Goal: Task Accomplishment & Management: Use online tool/utility

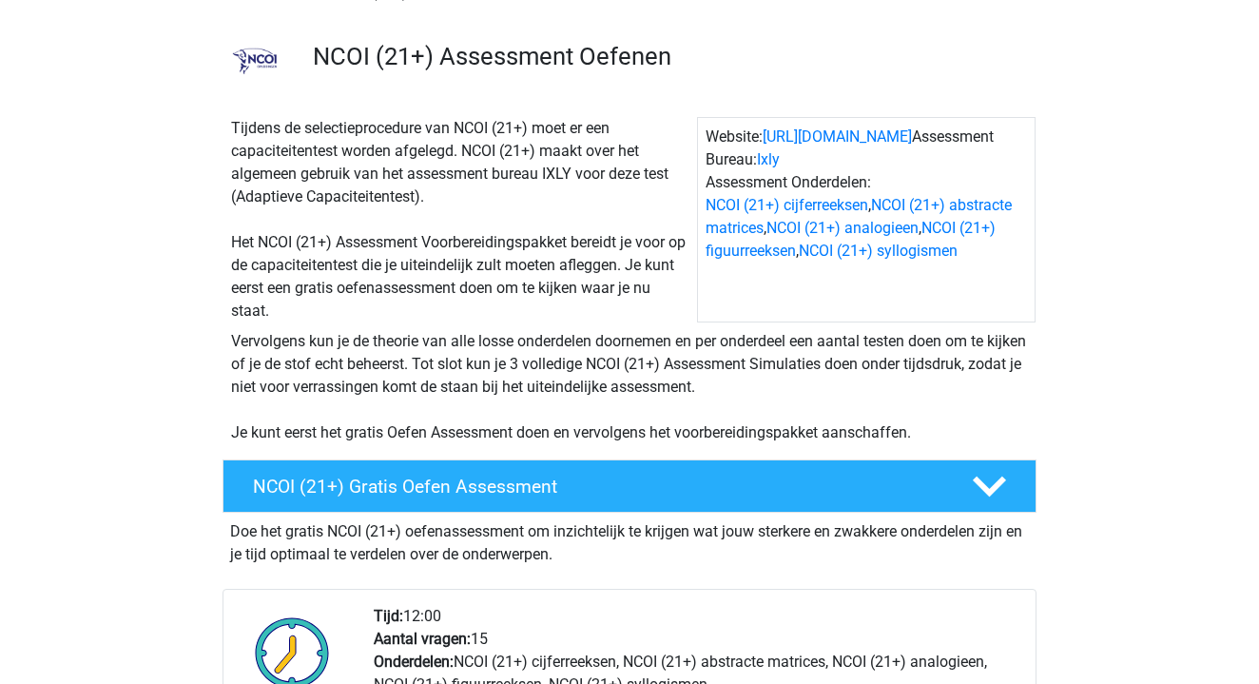
scroll to position [117, 0]
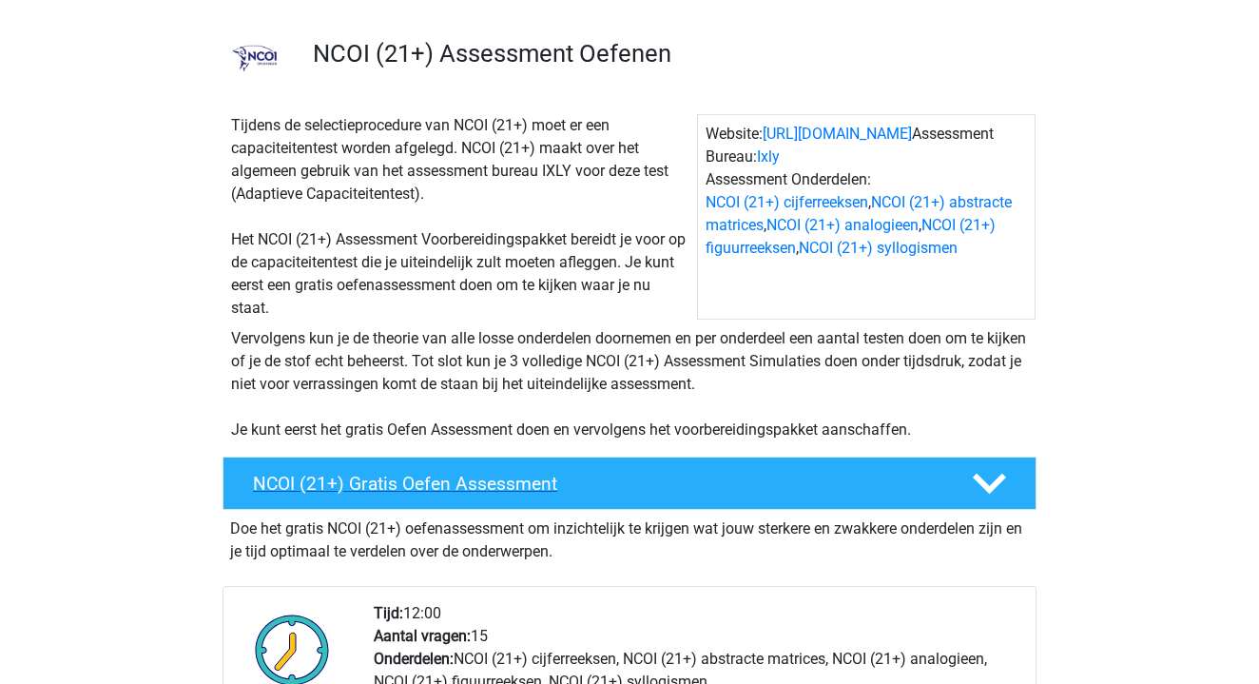
click at [503, 479] on h4 "NCOI (21+) Gratis Oefen Assessment" at bounding box center [597, 484] width 688 height 22
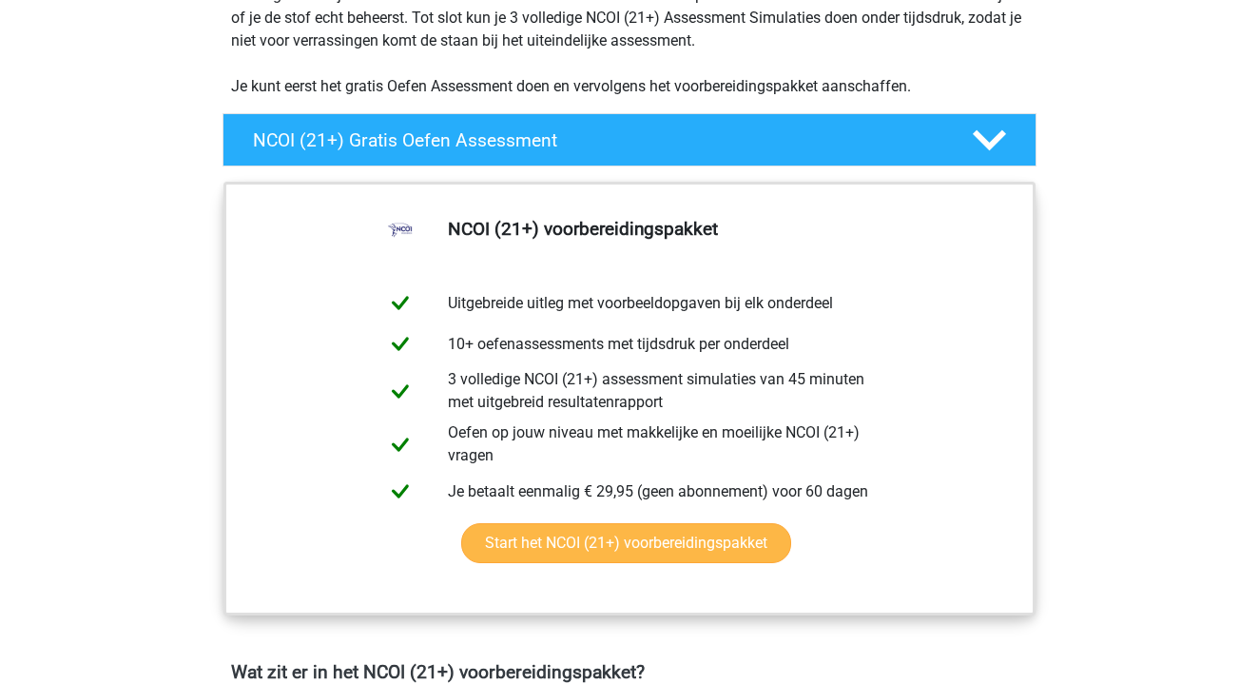
scroll to position [454, 0]
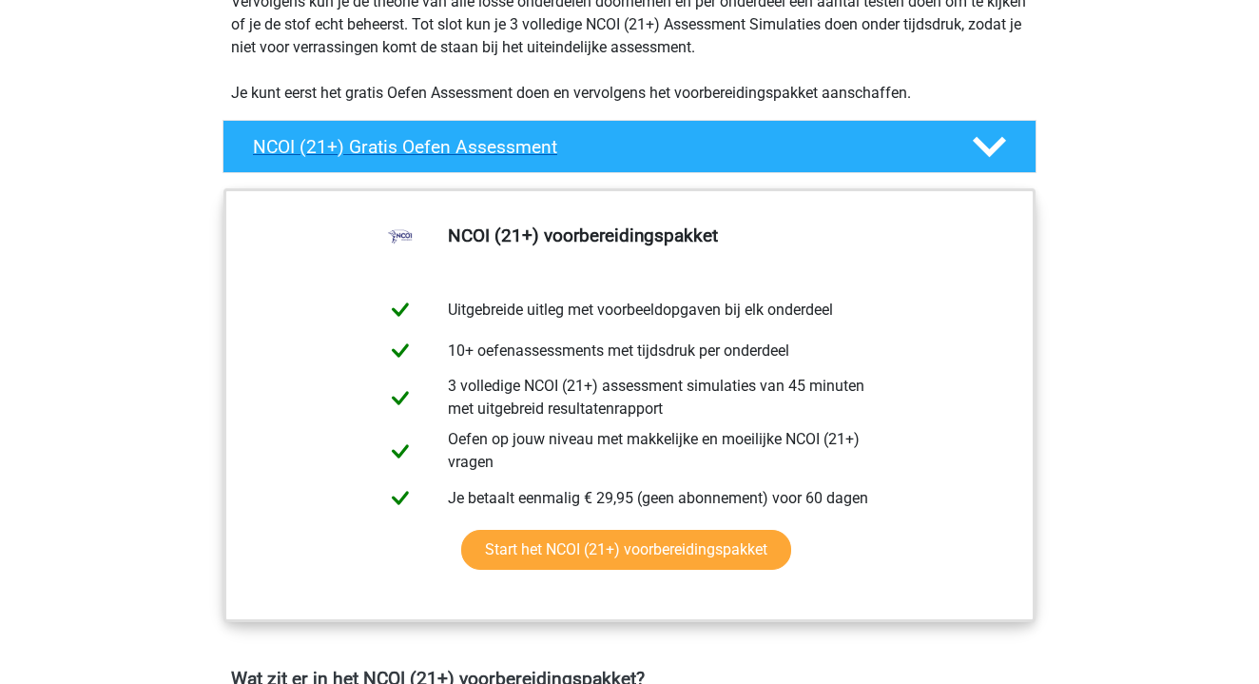
click at [976, 156] on icon at bounding box center [989, 146] width 33 height 33
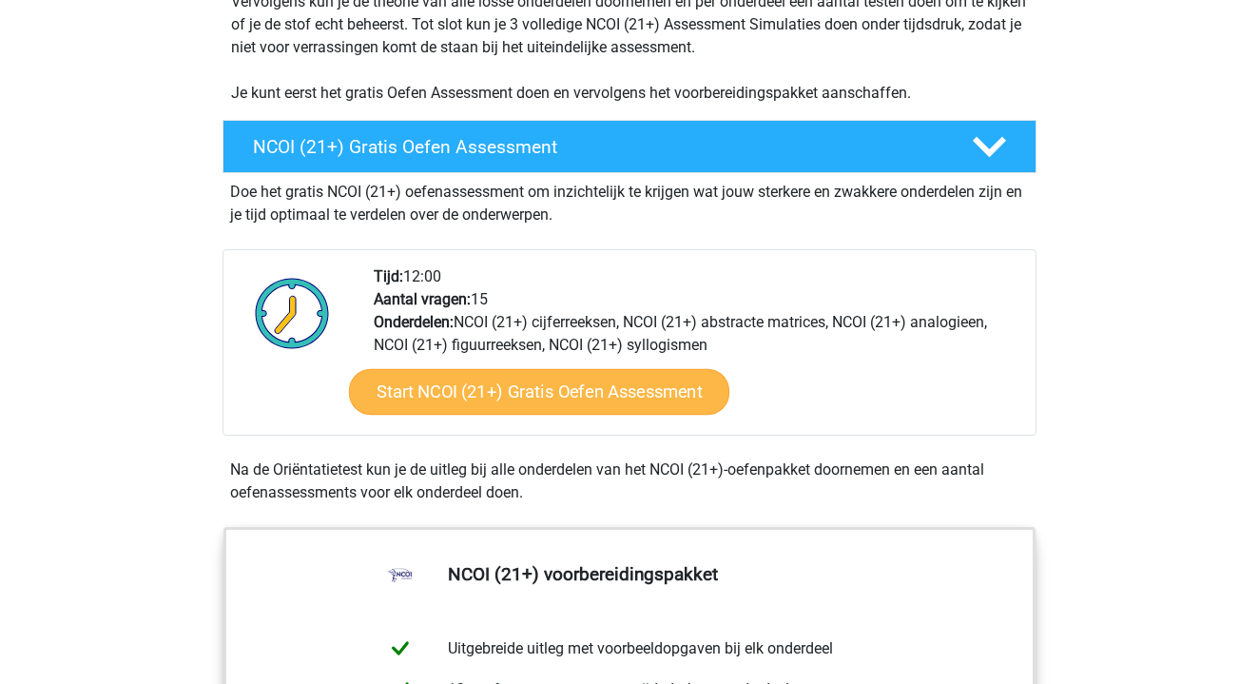
click at [652, 383] on link "Start NCOI (21+) Gratis Oefen Assessment" at bounding box center [539, 392] width 380 height 46
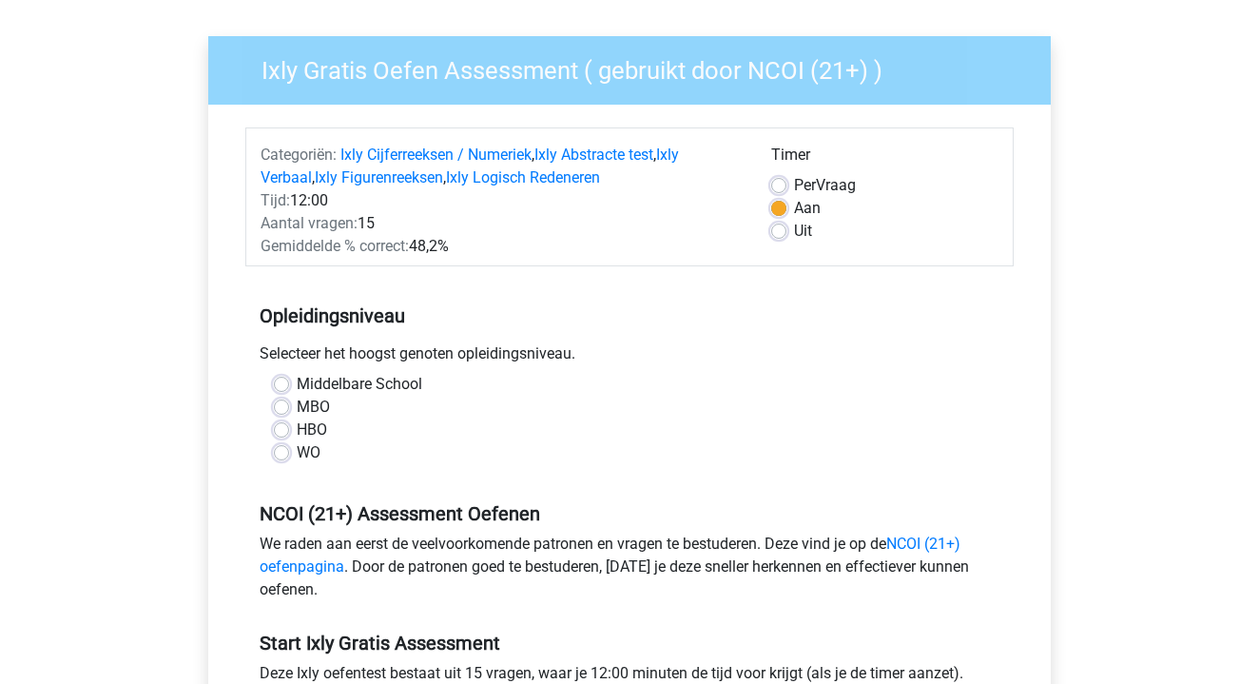
scroll to position [117, 0]
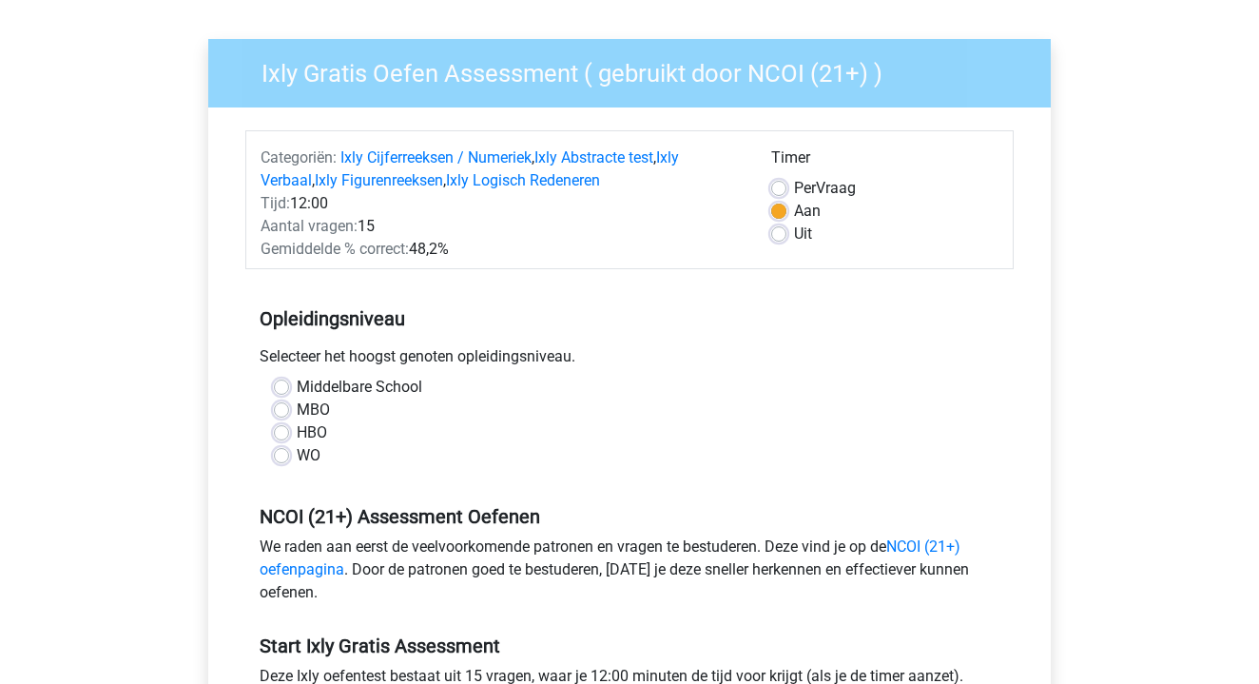
click at [284, 396] on div "Middelbare School" at bounding box center [629, 387] width 711 height 23
click at [297, 387] on label "Middelbare School" at bounding box center [360, 387] width 126 height 23
click at [282, 387] on input "Middelbare School" at bounding box center [281, 385] width 15 height 19
radio input "true"
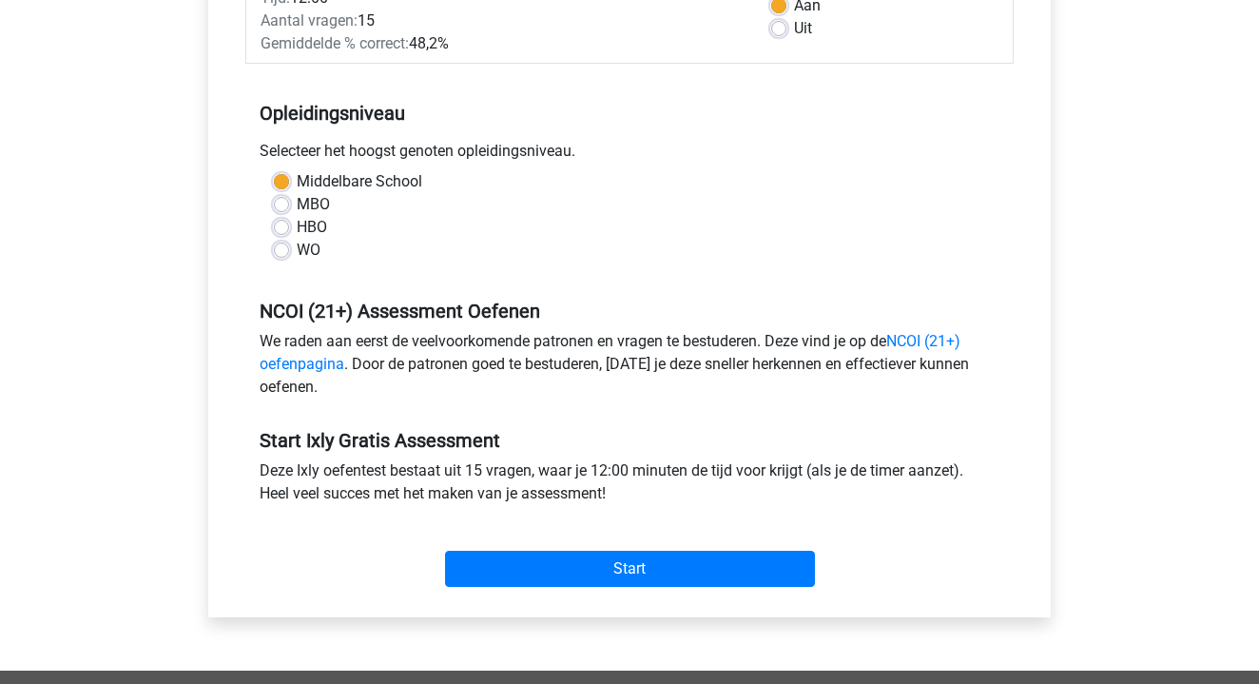
scroll to position [343, 0]
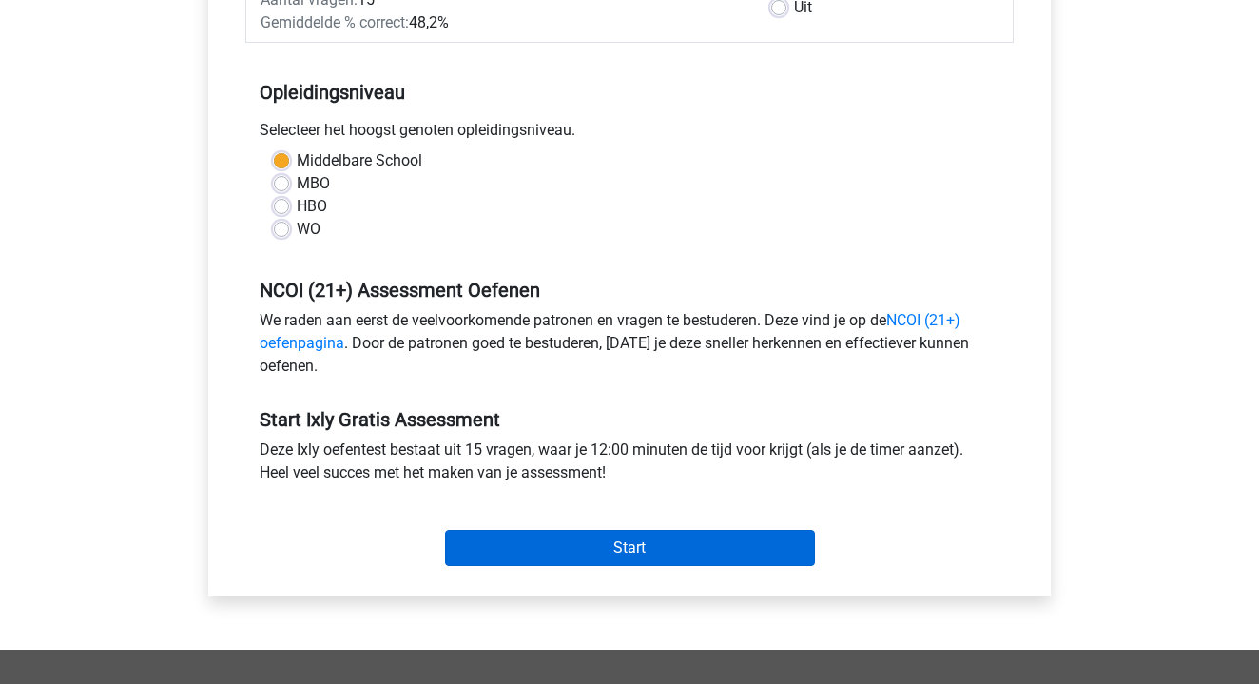
click at [553, 541] on input "Start" at bounding box center [630, 548] width 370 height 36
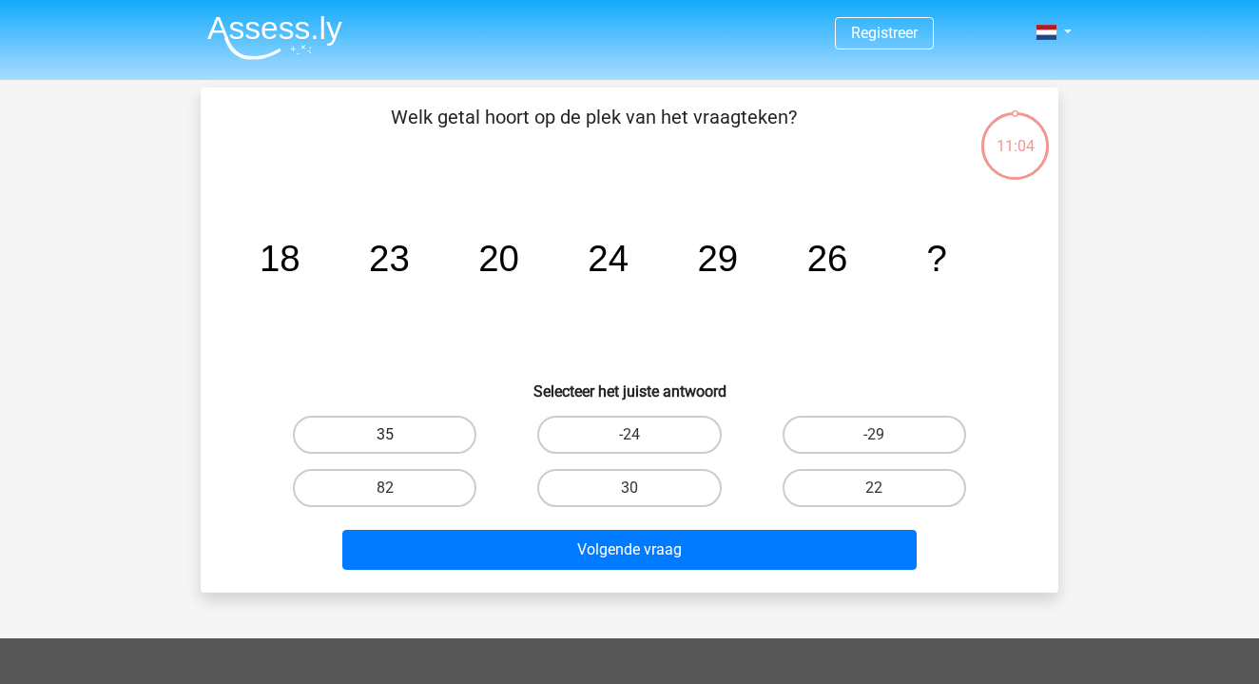
click at [393, 423] on label "35" at bounding box center [385, 434] width 184 height 38
click at [393, 435] on input "35" at bounding box center [391, 441] width 12 height 12
radio input "true"
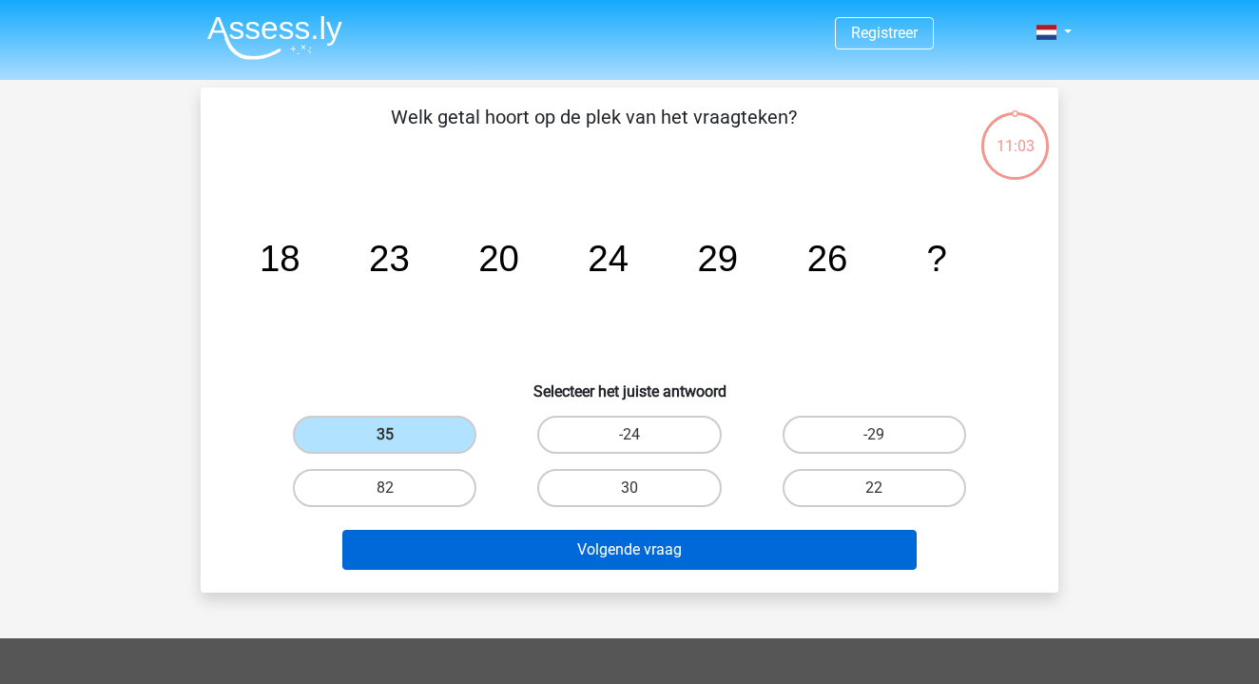
click at [534, 538] on button "Volgende vraag" at bounding box center [629, 550] width 575 height 40
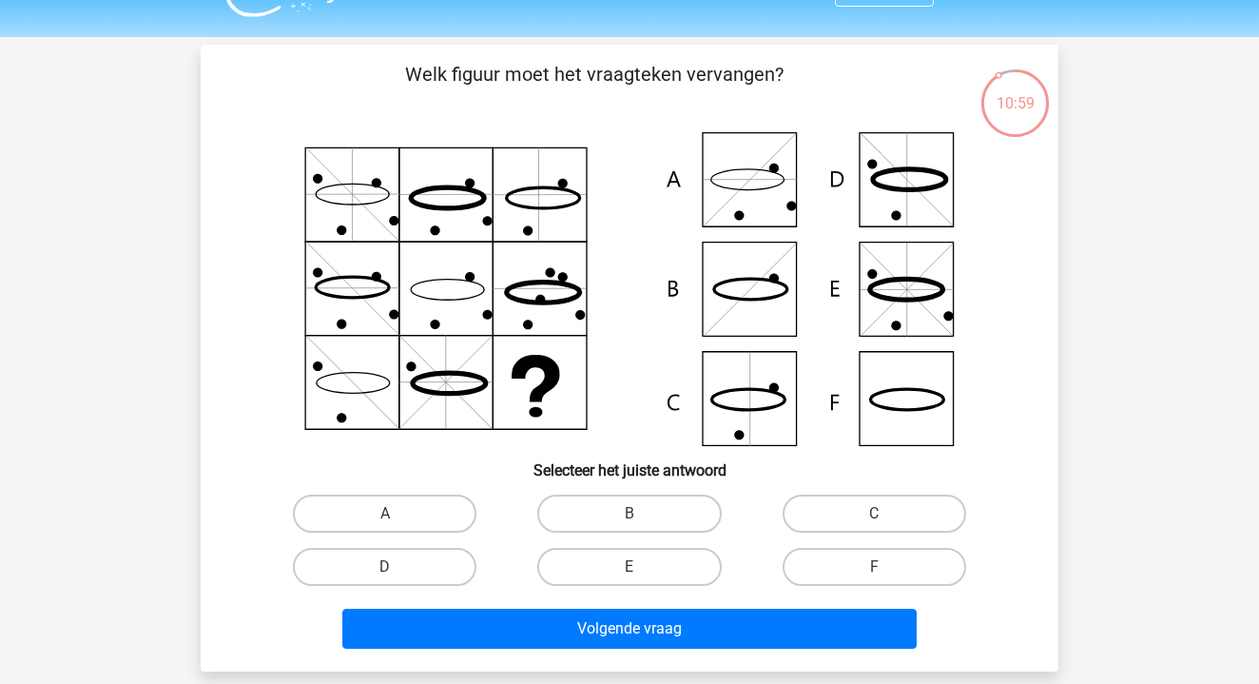
scroll to position [42, 0]
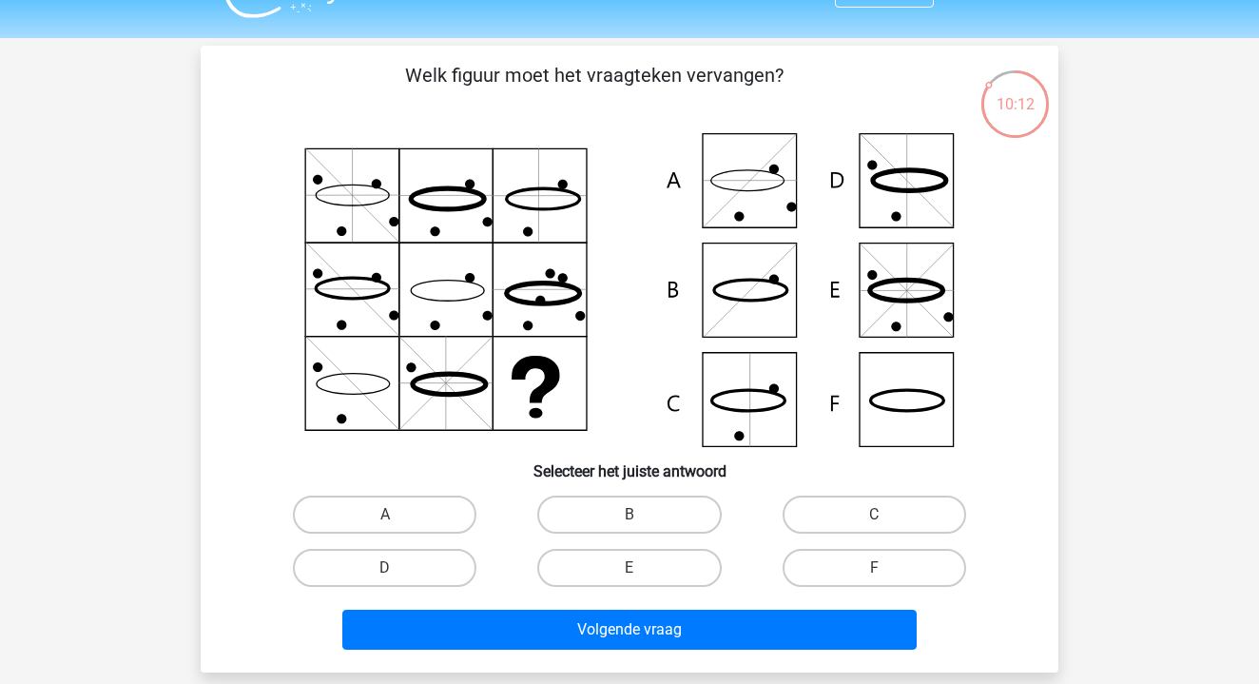
click at [727, 401] on icon at bounding box center [629, 290] width 766 height 314
click at [868, 508] on label "C" at bounding box center [874, 514] width 184 height 38
click at [874, 514] on input "C" at bounding box center [880, 520] width 12 height 12
radio input "true"
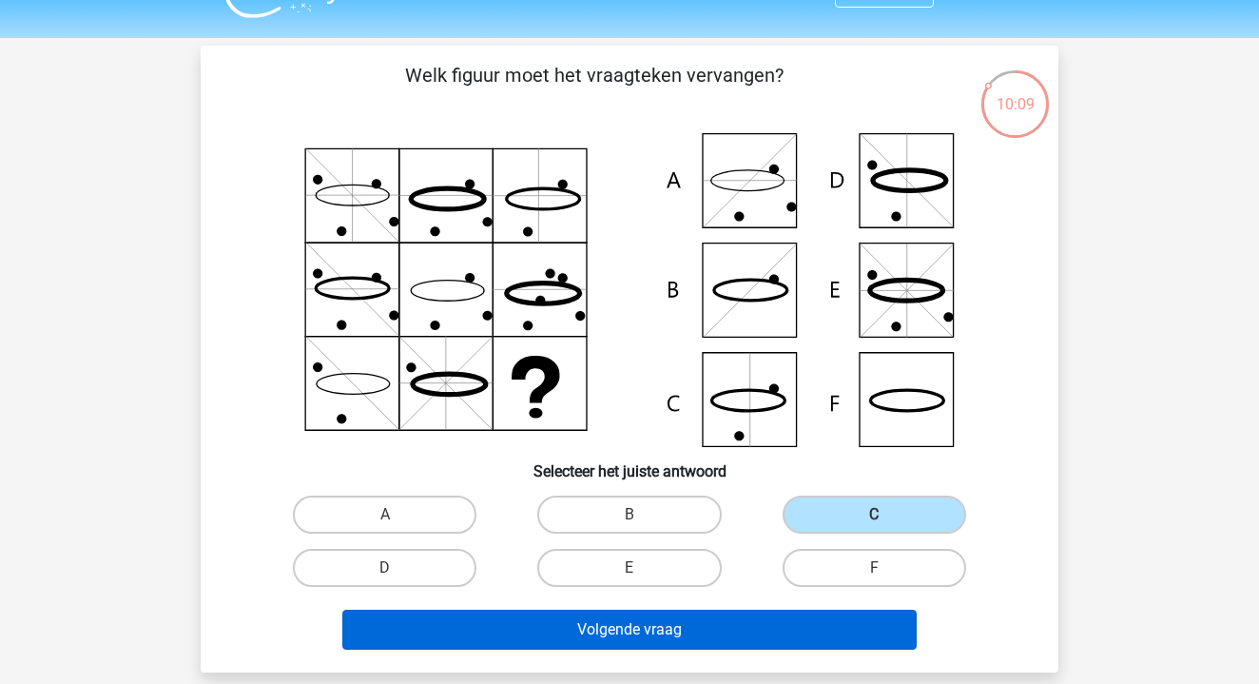
click at [777, 632] on button "Volgende vraag" at bounding box center [629, 629] width 575 height 40
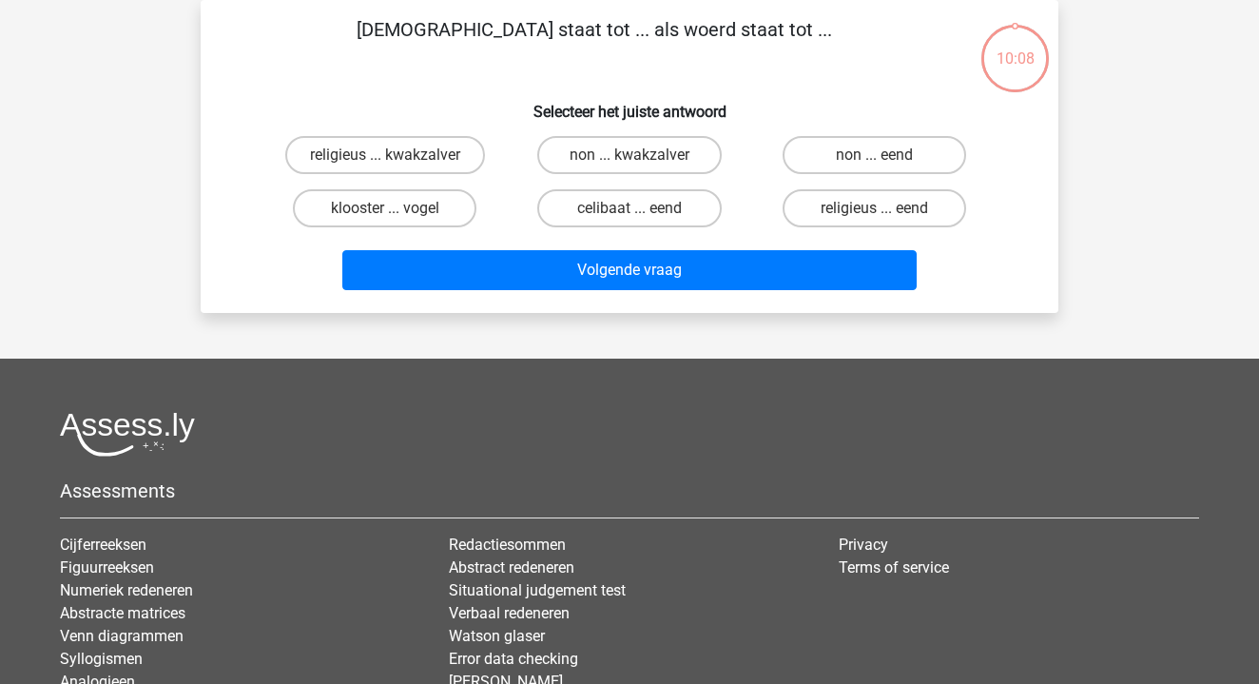
scroll to position [0, 0]
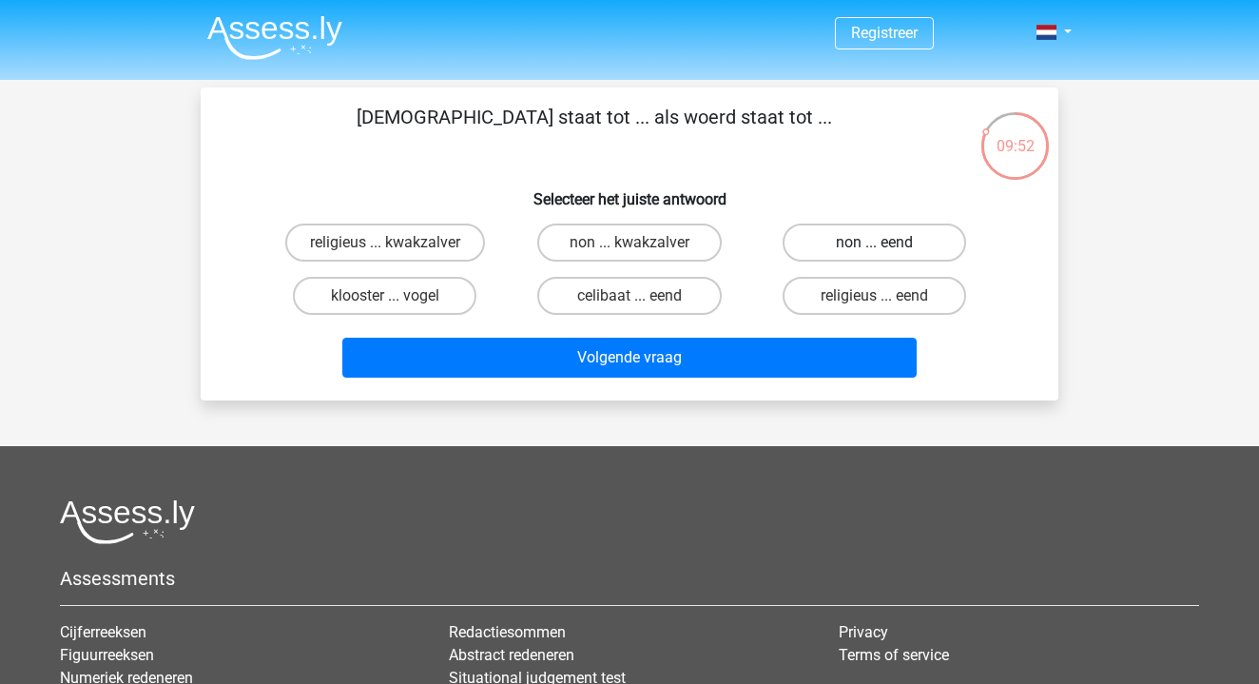
click at [829, 245] on label "non ... eend" at bounding box center [874, 242] width 184 height 38
click at [874, 245] on input "non ... eend" at bounding box center [880, 248] width 12 height 12
radio input "true"
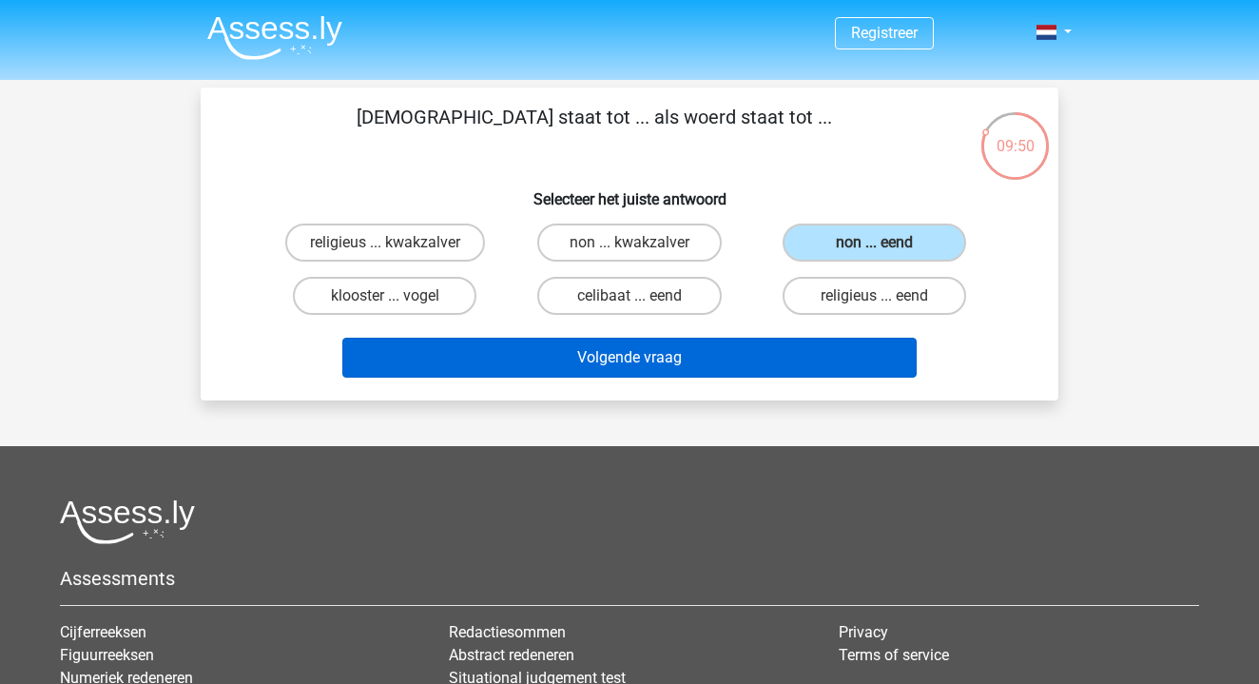
click at [781, 363] on button "Volgende vraag" at bounding box center [629, 358] width 575 height 40
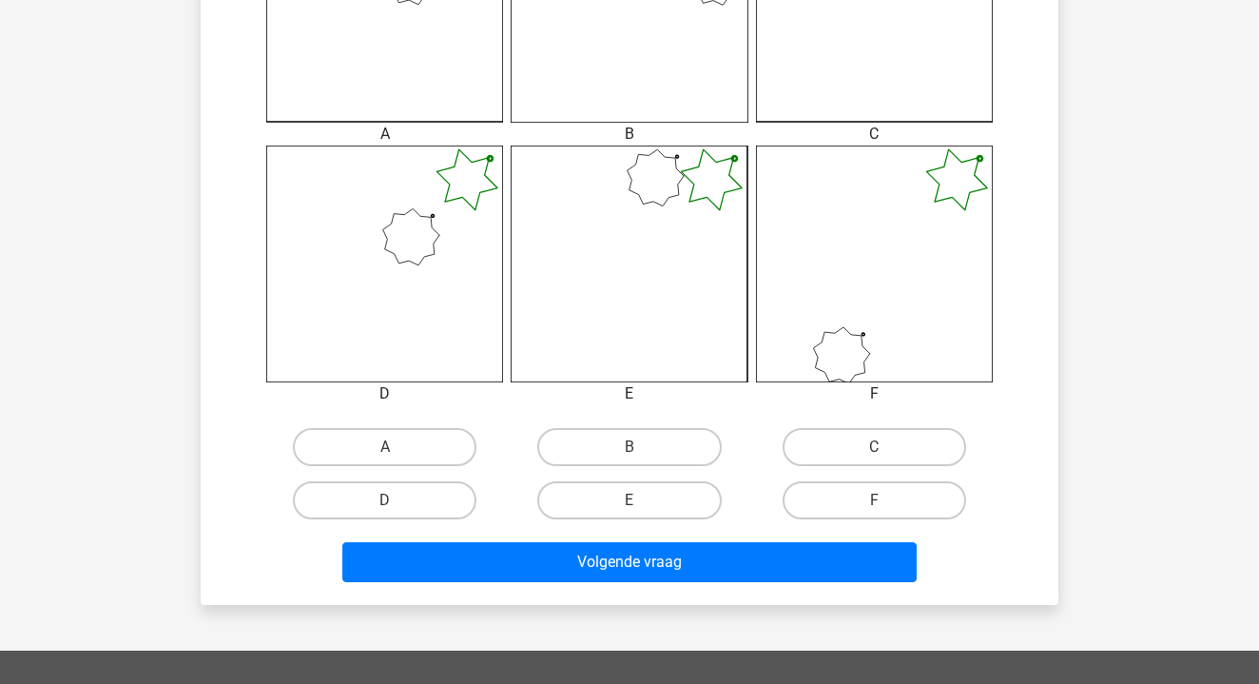
scroll to position [727, 0]
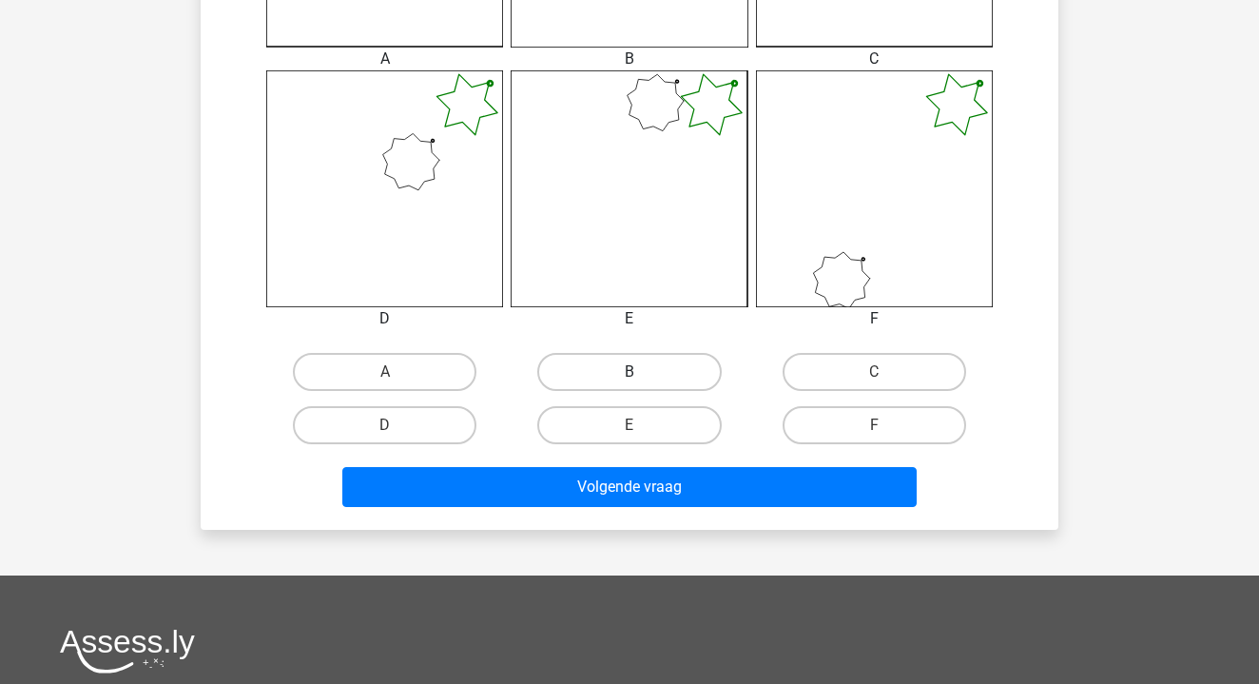
click at [654, 361] on label "B" at bounding box center [629, 372] width 184 height 38
click at [642, 372] on input "B" at bounding box center [635, 378] width 12 height 12
radio input "true"
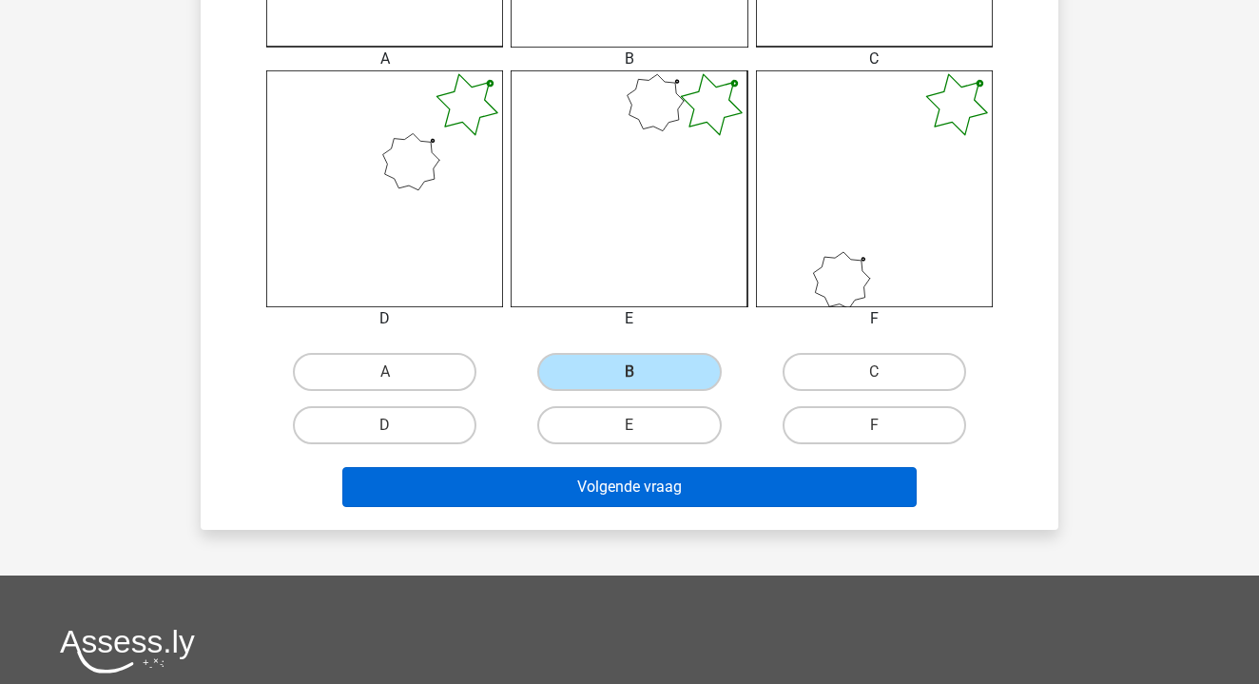
click at [647, 492] on button "Volgende vraag" at bounding box center [629, 487] width 575 height 40
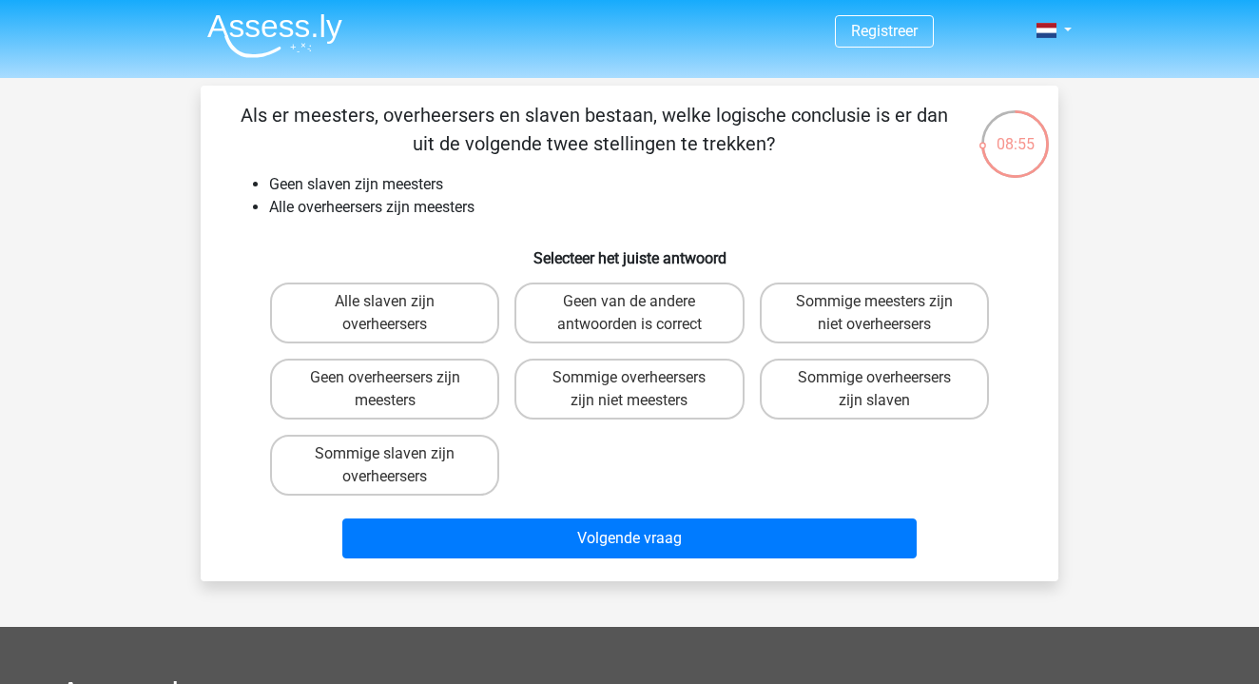
scroll to position [0, 0]
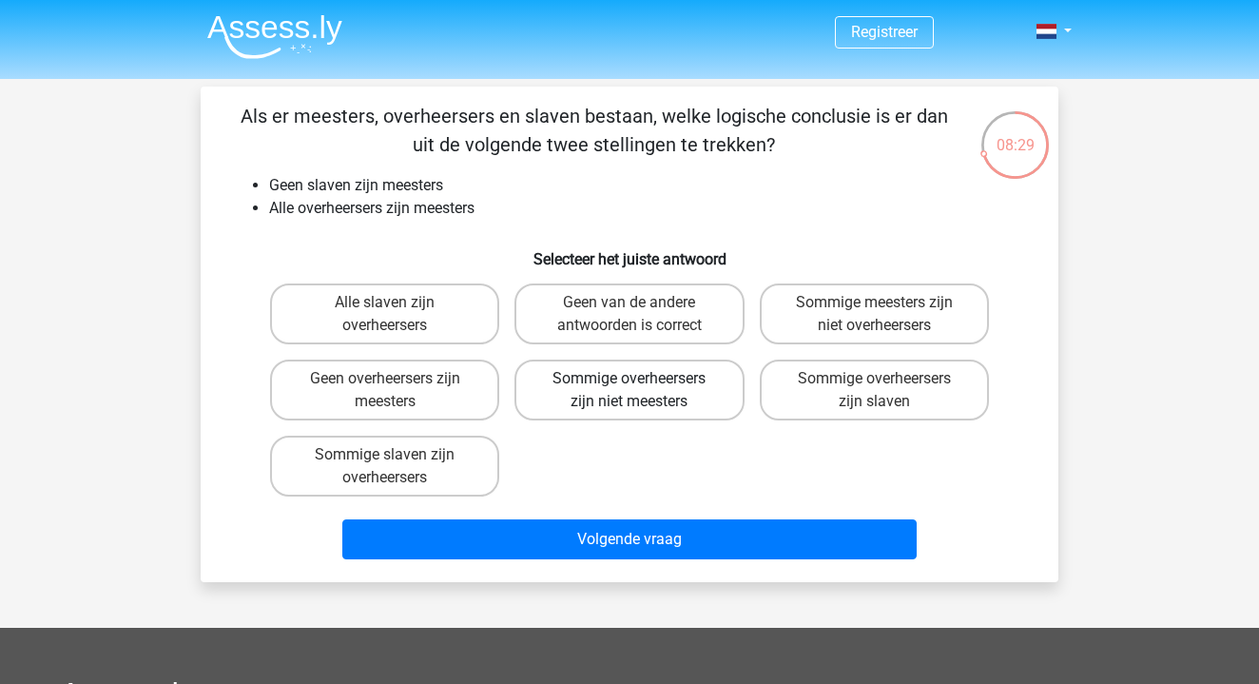
click at [673, 405] on label "Sommige overheersers zijn niet meesters" at bounding box center [628, 389] width 229 height 61
click at [642, 391] on input "Sommige overheersers zijn niet meesters" at bounding box center [635, 384] width 12 height 12
radio input "true"
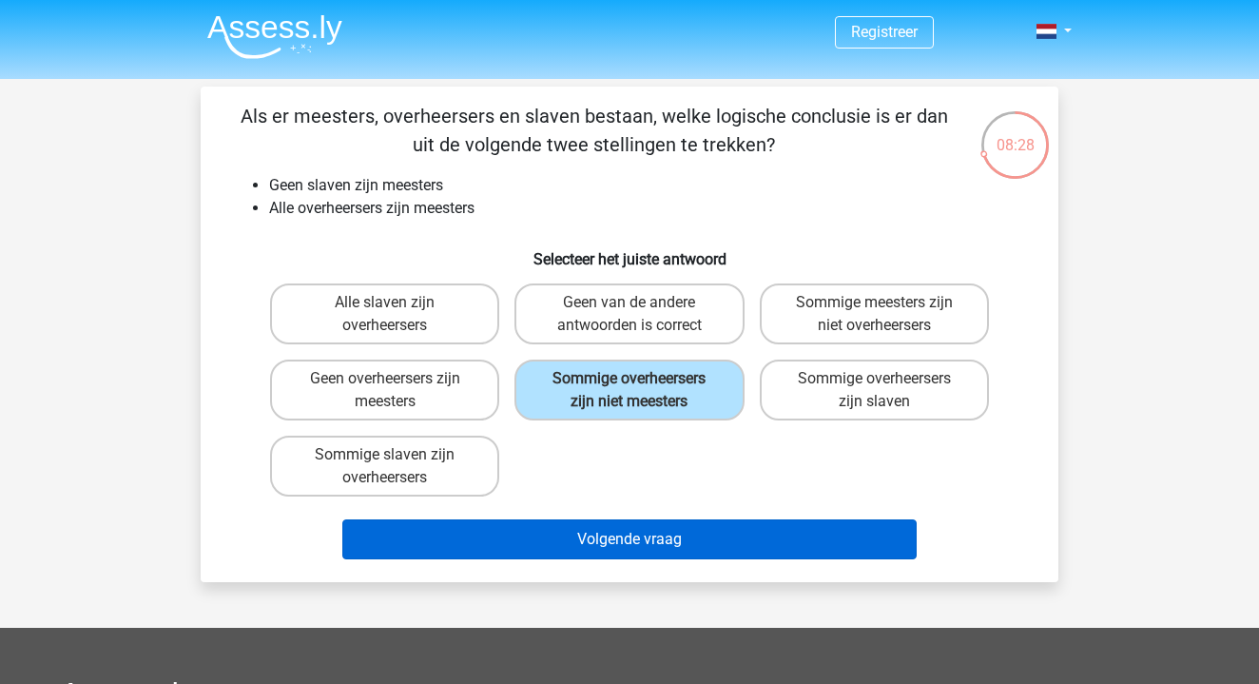
click at [673, 547] on button "Volgende vraag" at bounding box center [629, 539] width 575 height 40
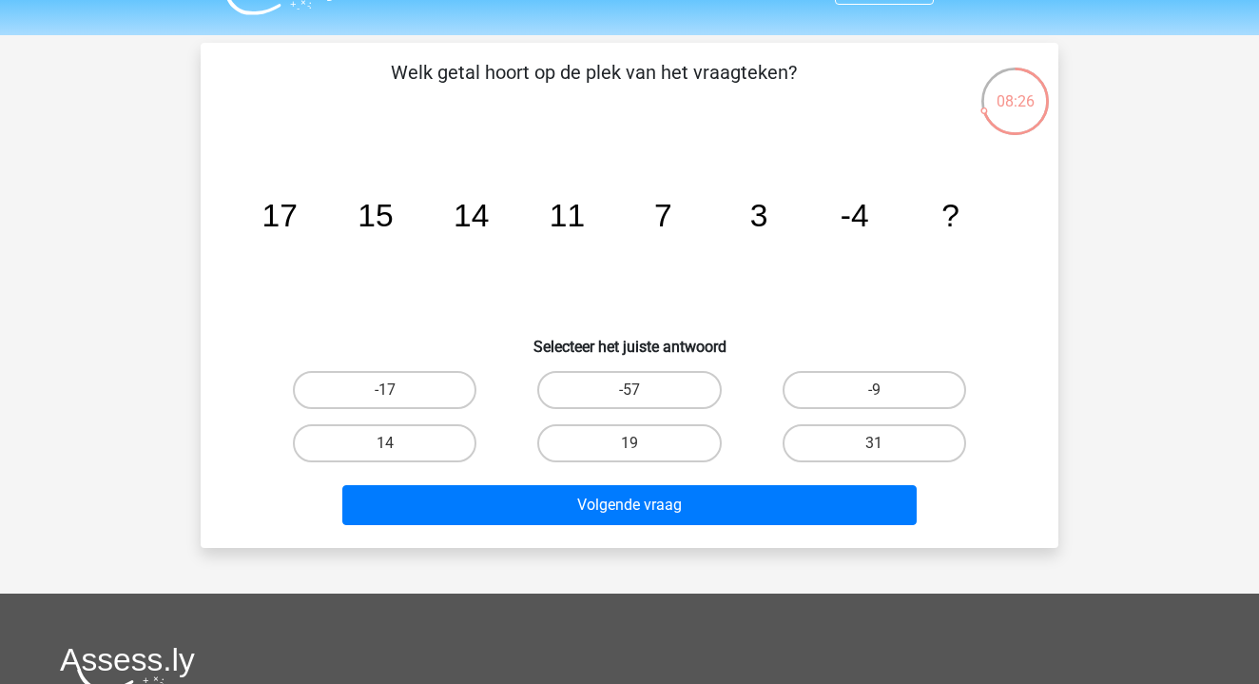
scroll to position [23, 0]
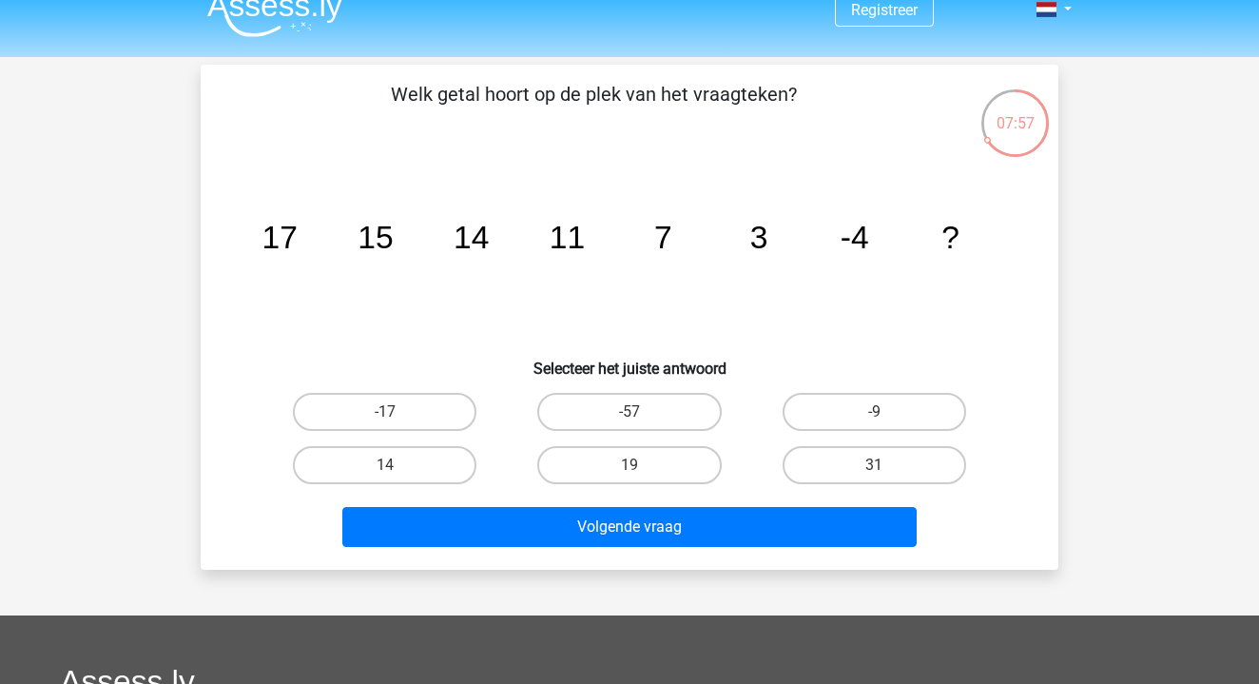
click at [392, 415] on input "-17" at bounding box center [391, 418] width 12 height 12
radio input "true"
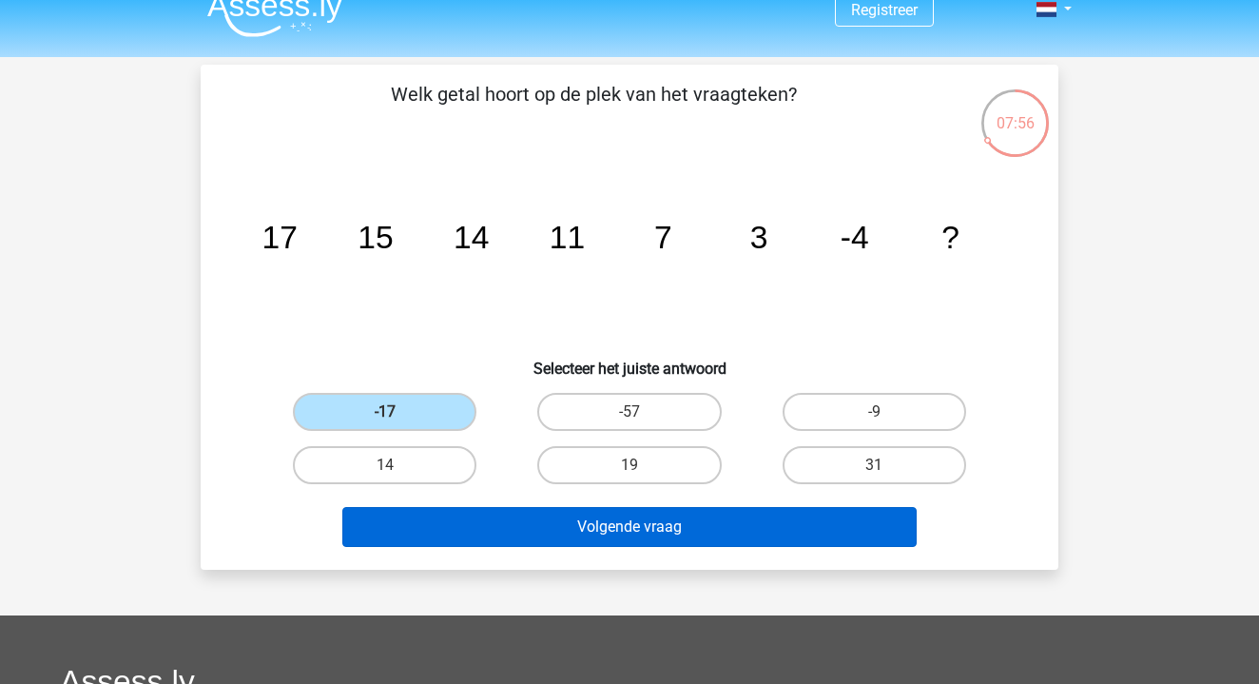
click at [457, 535] on button "Volgende vraag" at bounding box center [629, 527] width 575 height 40
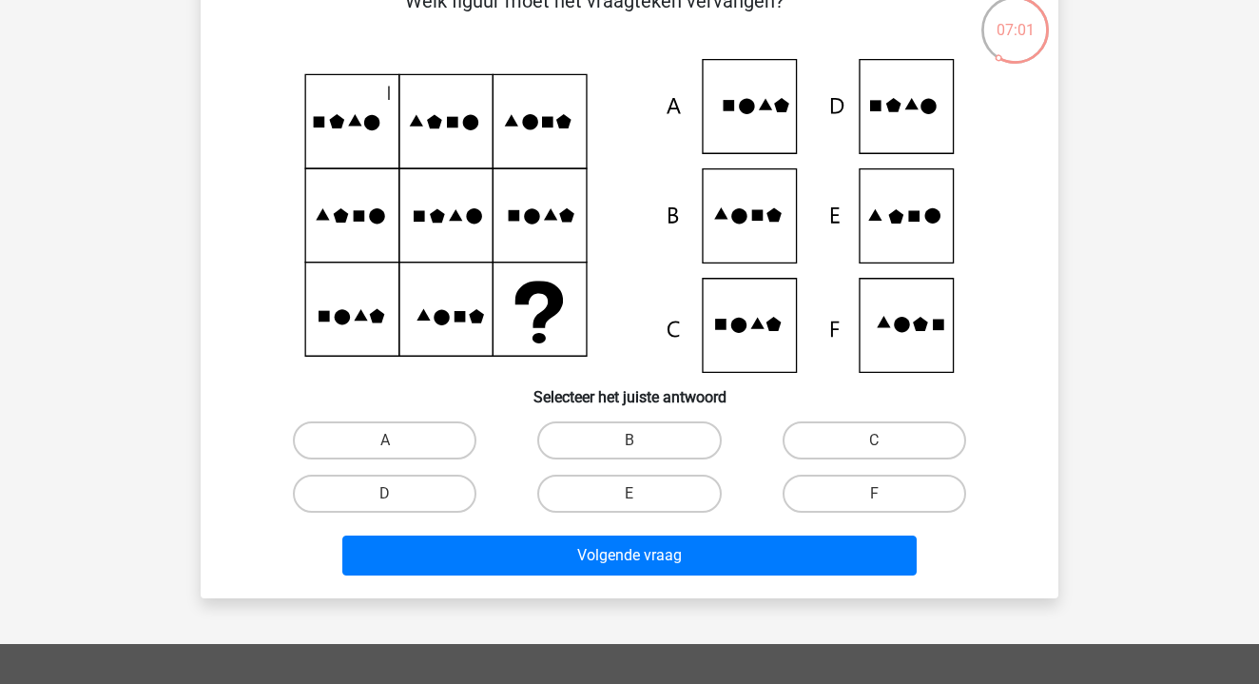
scroll to position [113, 0]
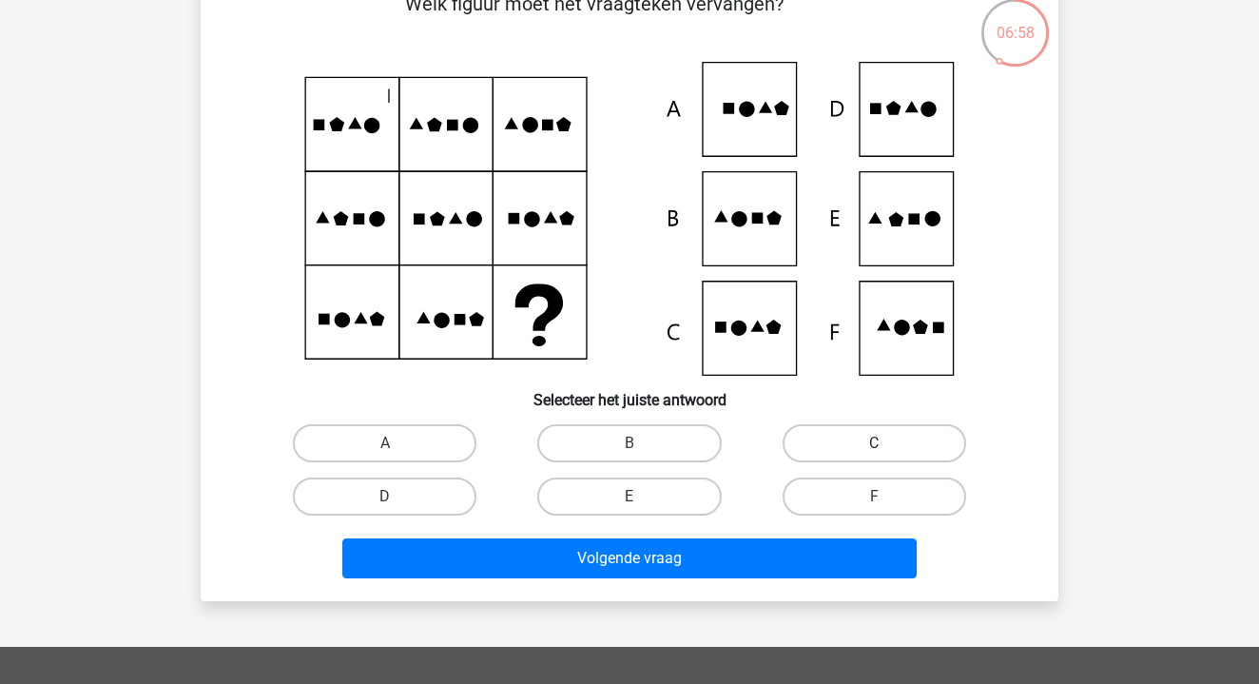
click at [868, 440] on label "C" at bounding box center [874, 443] width 184 height 38
click at [874, 443] on input "C" at bounding box center [880, 449] width 12 height 12
radio input "true"
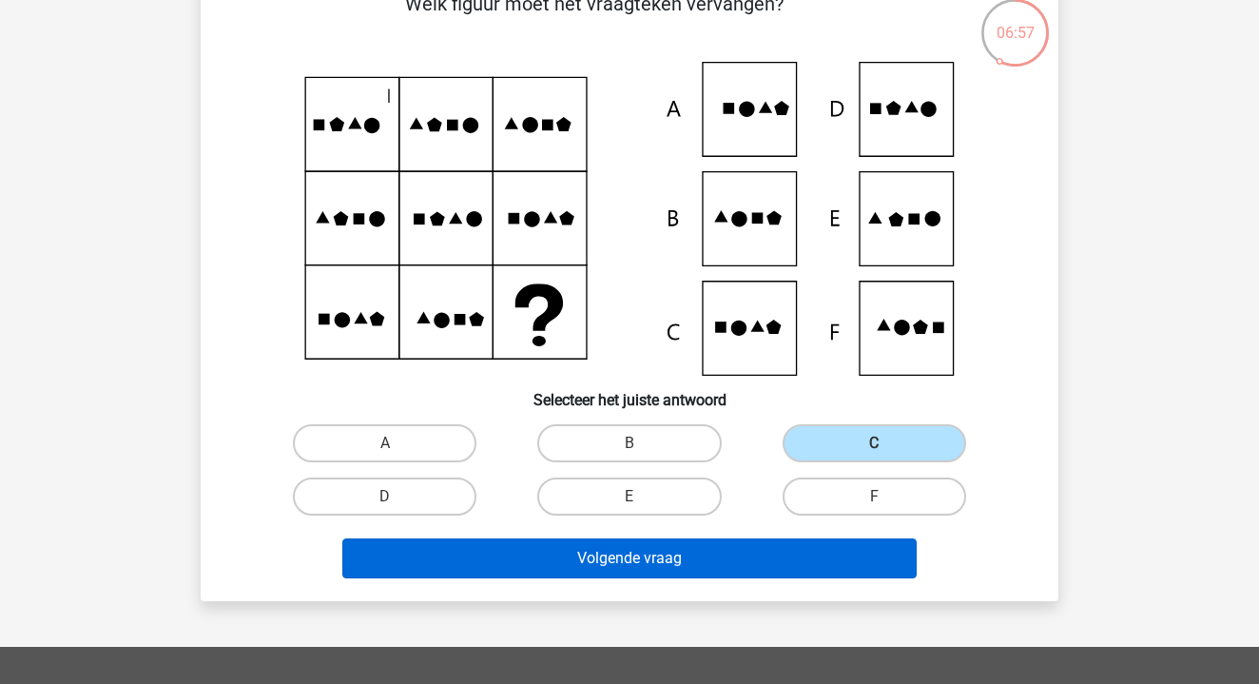
click at [674, 566] on button "Volgende vraag" at bounding box center [629, 558] width 575 height 40
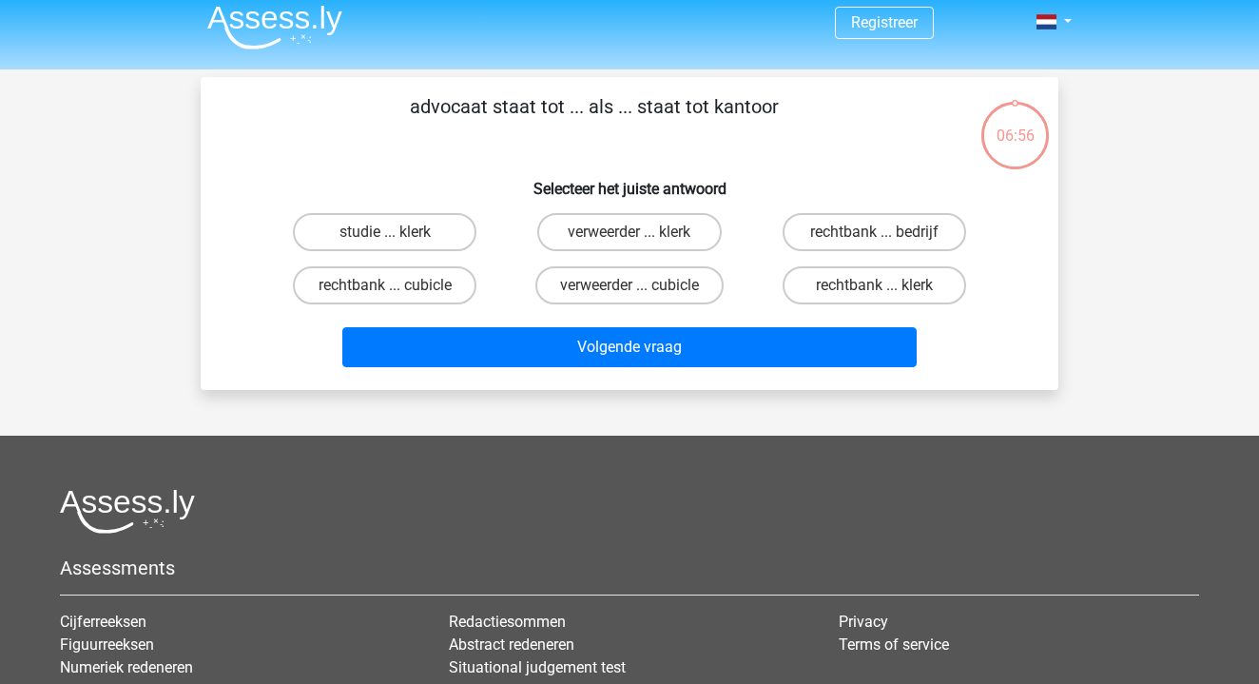
scroll to position [10, 0]
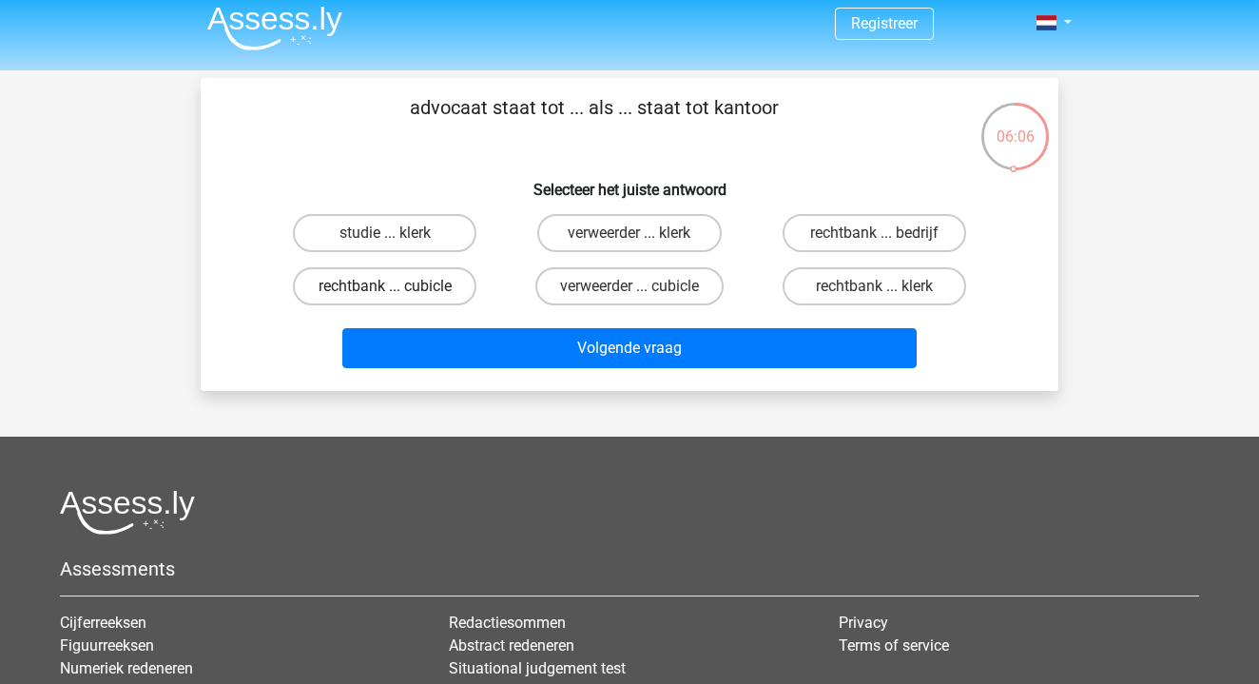
click at [387, 272] on label "rechtbank ... cubicle" at bounding box center [385, 286] width 184 height 38
click at [387, 286] on input "rechtbank ... cubicle" at bounding box center [391, 292] width 12 height 12
radio input "true"
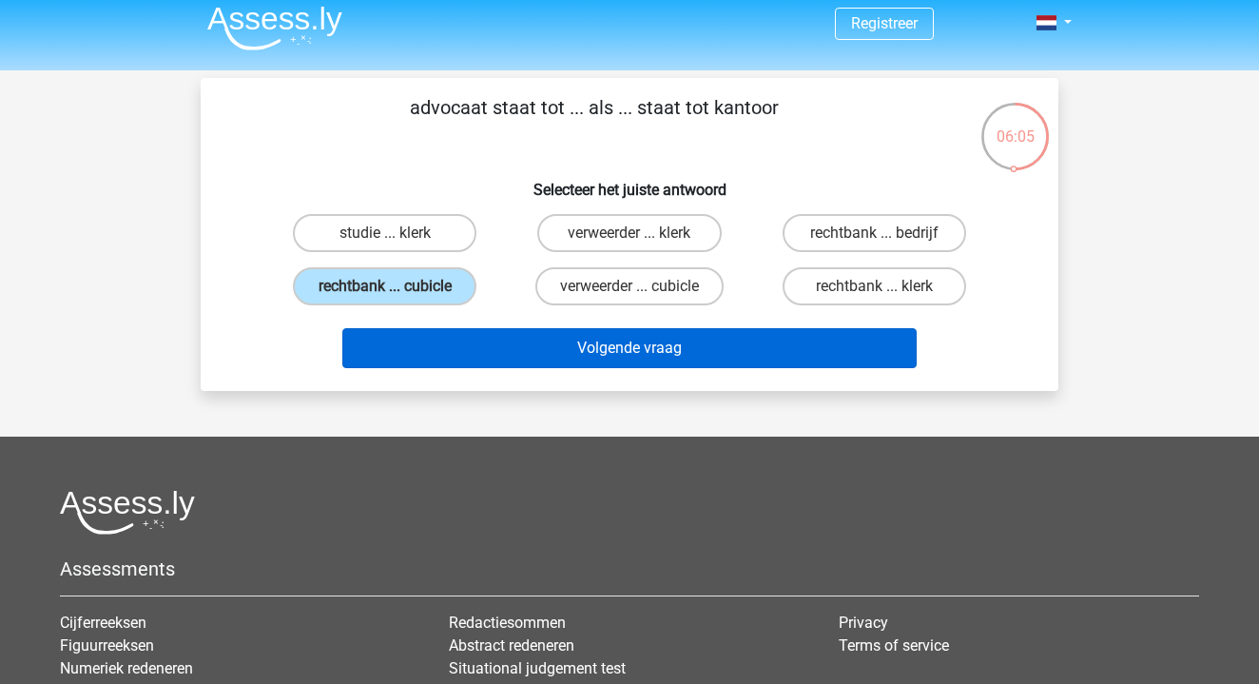
click at [525, 338] on button "Volgende vraag" at bounding box center [629, 348] width 575 height 40
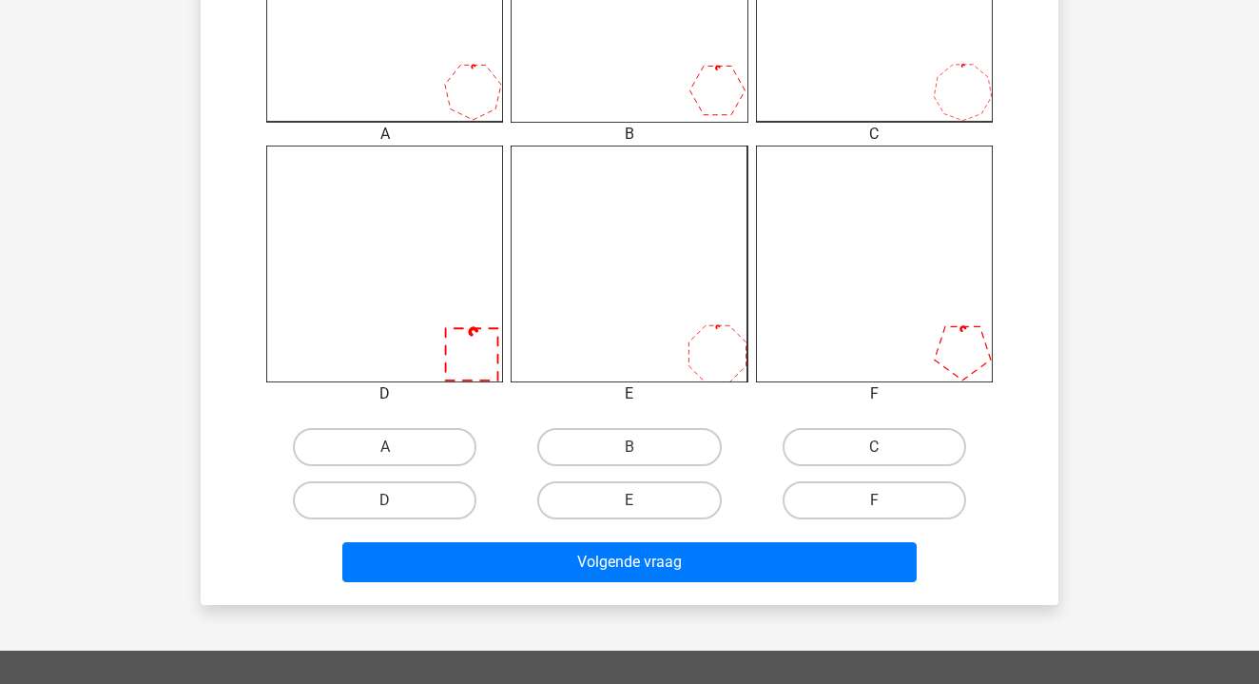
scroll to position [660, 0]
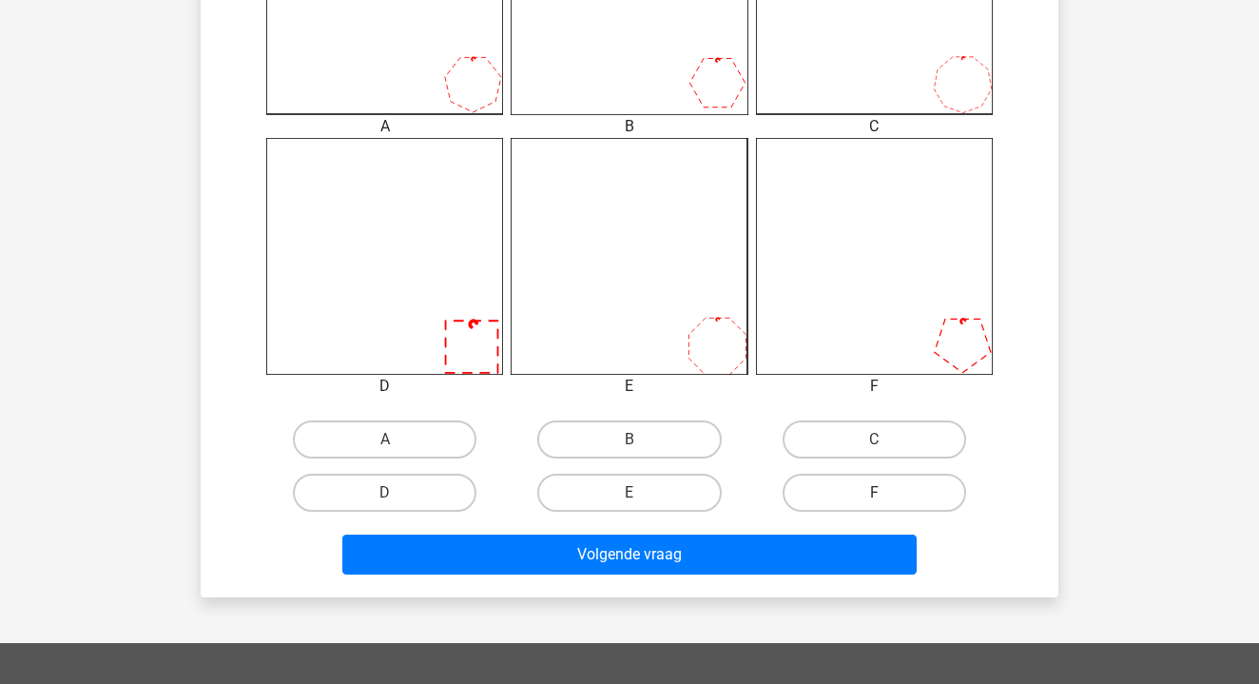
click at [839, 508] on label "F" at bounding box center [874, 492] width 184 height 38
click at [874, 505] on input "F" at bounding box center [880, 499] width 12 height 12
radio input "true"
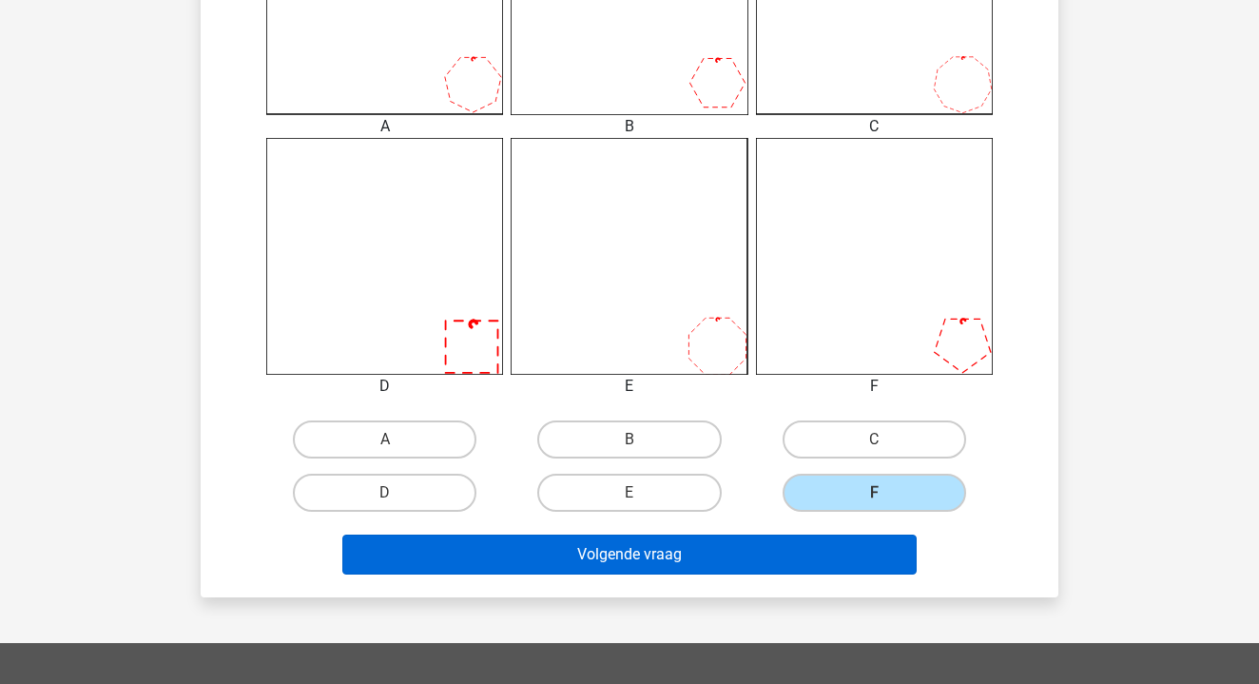
click at [836, 547] on button "Volgende vraag" at bounding box center [629, 554] width 575 height 40
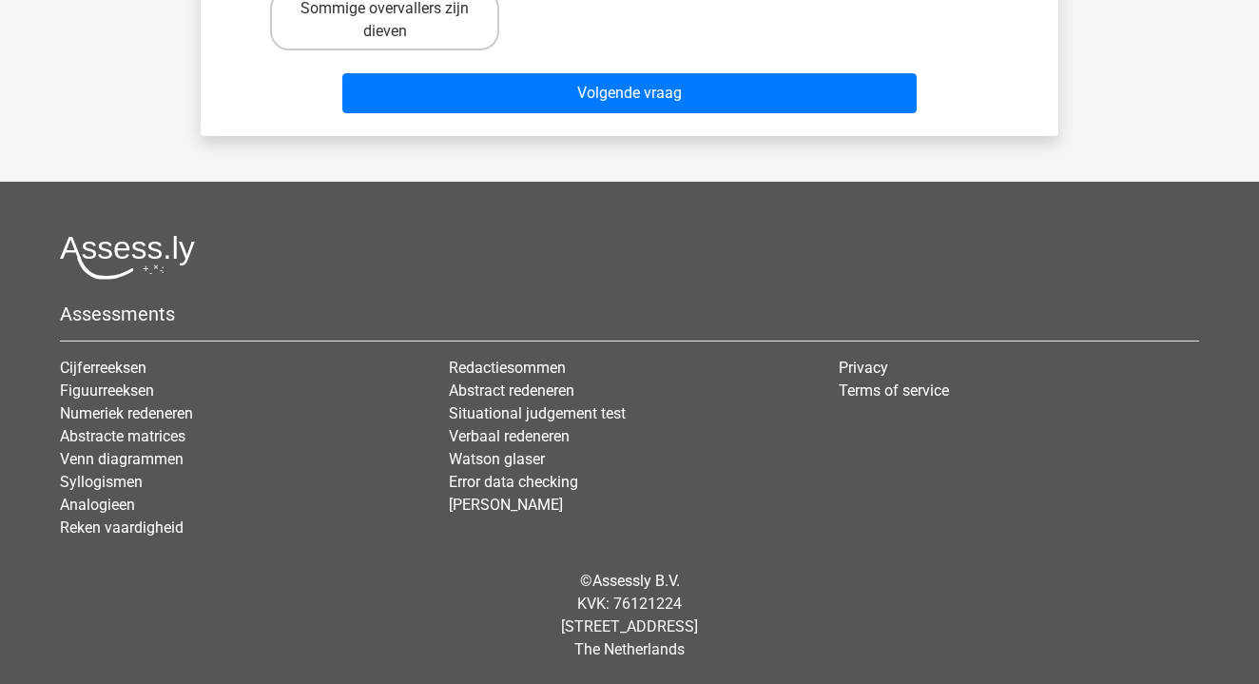
scroll to position [0, 0]
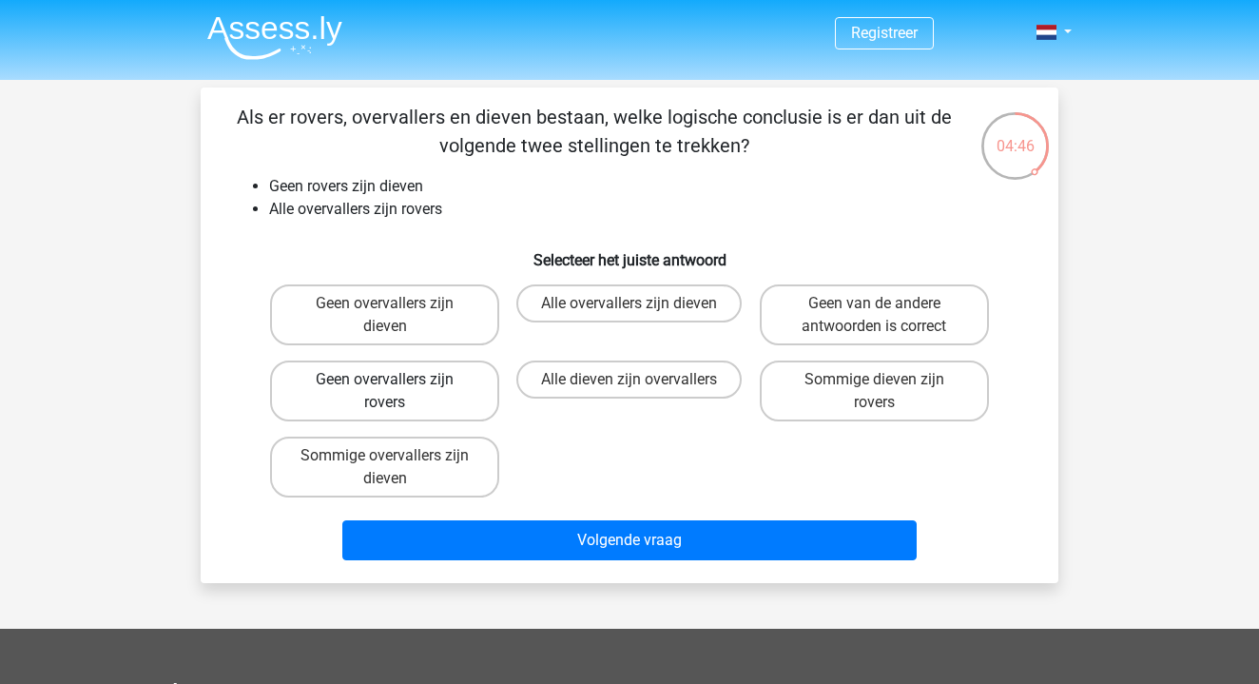
click at [423, 388] on label "Geen overvallers zijn rovers" at bounding box center [384, 390] width 229 height 61
click at [397, 388] on input "Geen overvallers zijn rovers" at bounding box center [391, 385] width 12 height 12
radio input "true"
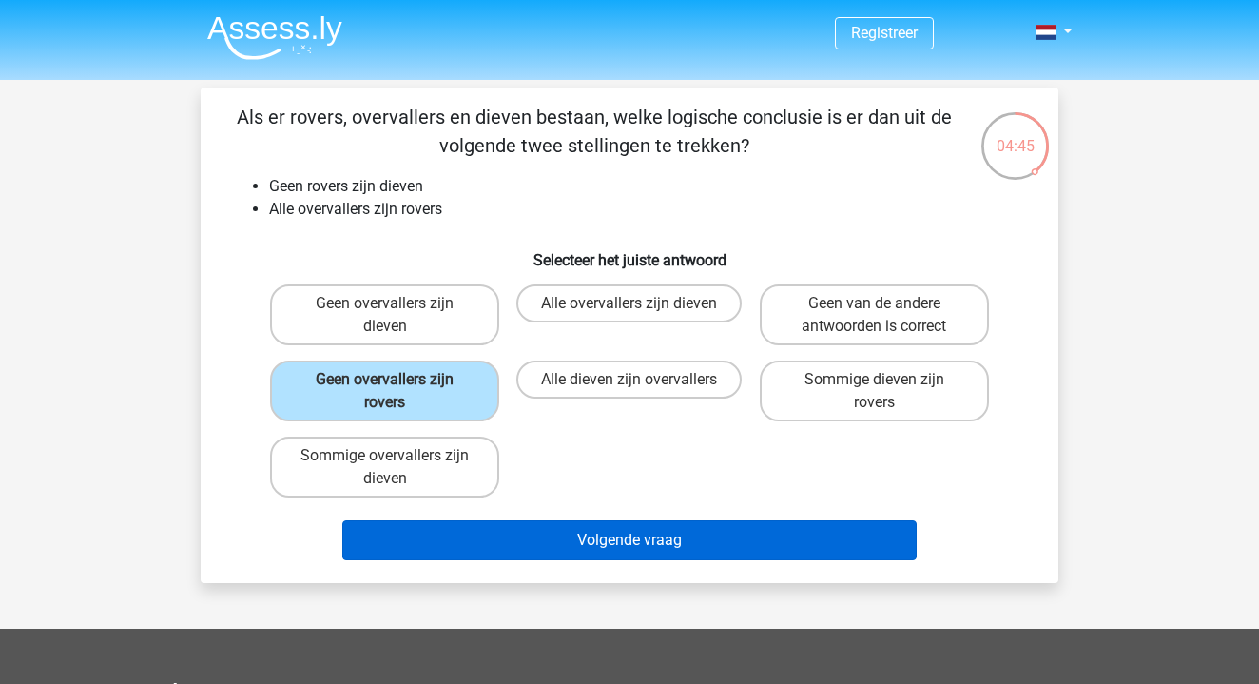
click at [473, 545] on button "Volgende vraag" at bounding box center [629, 540] width 575 height 40
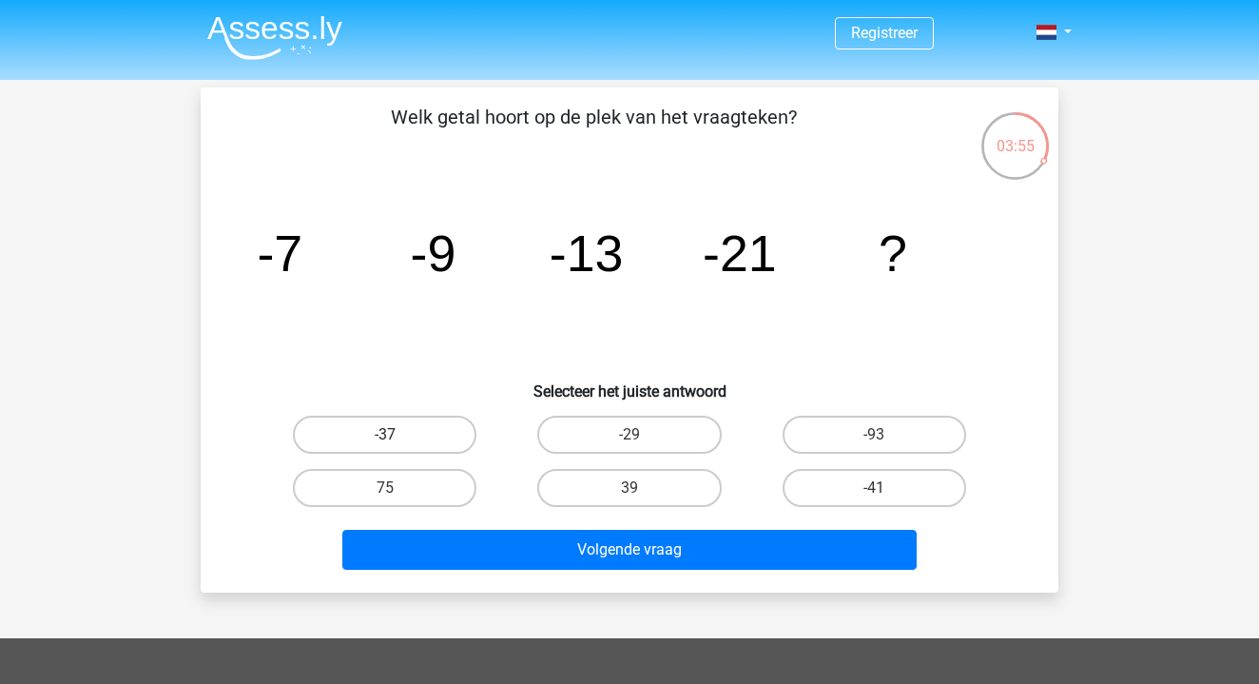
click at [426, 420] on label "-37" at bounding box center [385, 434] width 184 height 38
click at [397, 435] on input "-37" at bounding box center [391, 441] width 12 height 12
radio input "true"
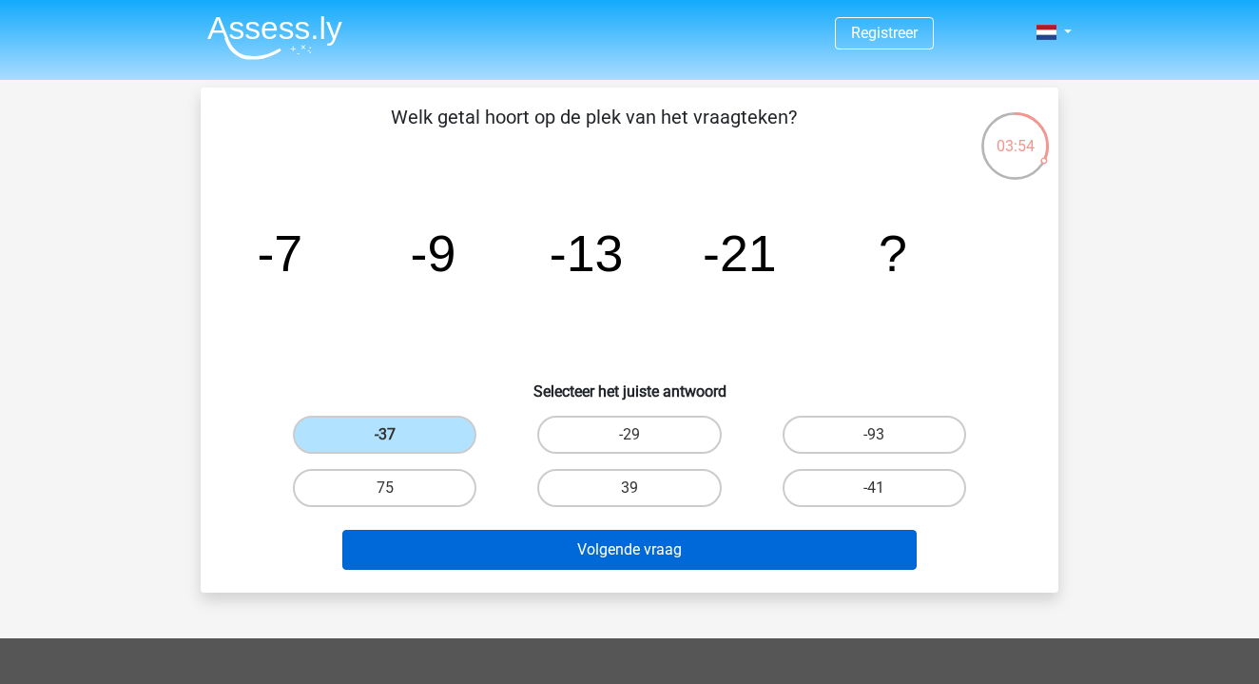
click at [587, 567] on button "Volgende vraag" at bounding box center [629, 550] width 575 height 40
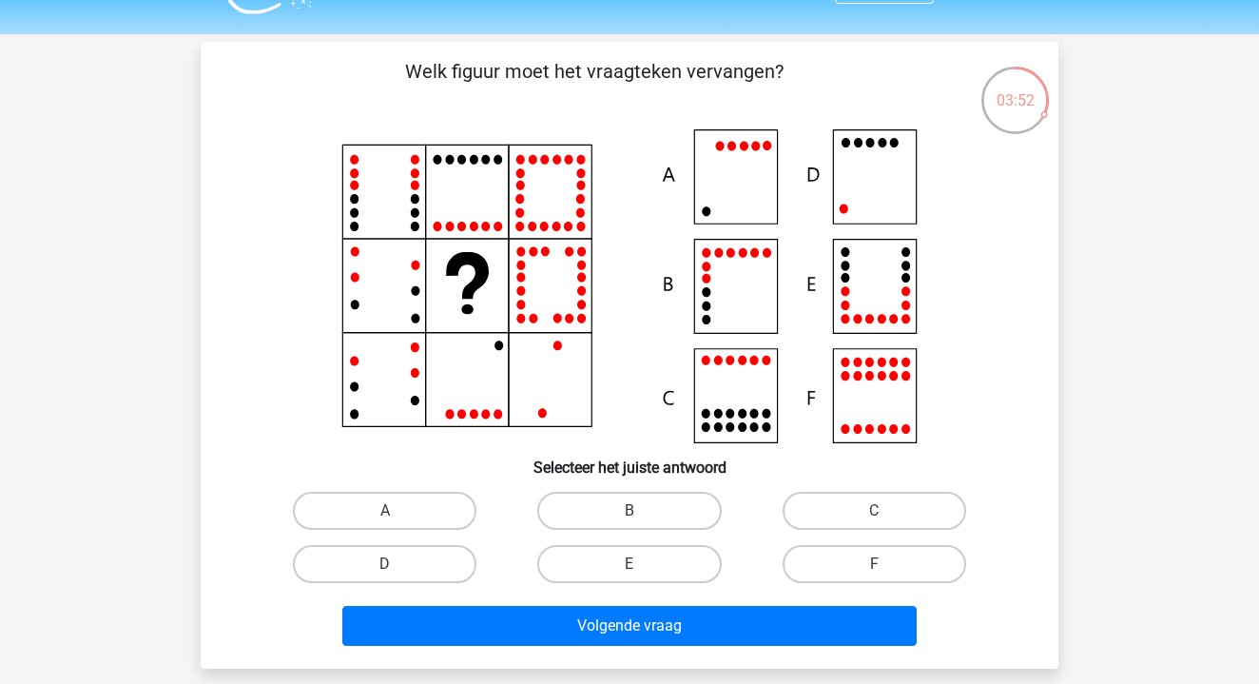
scroll to position [38, 0]
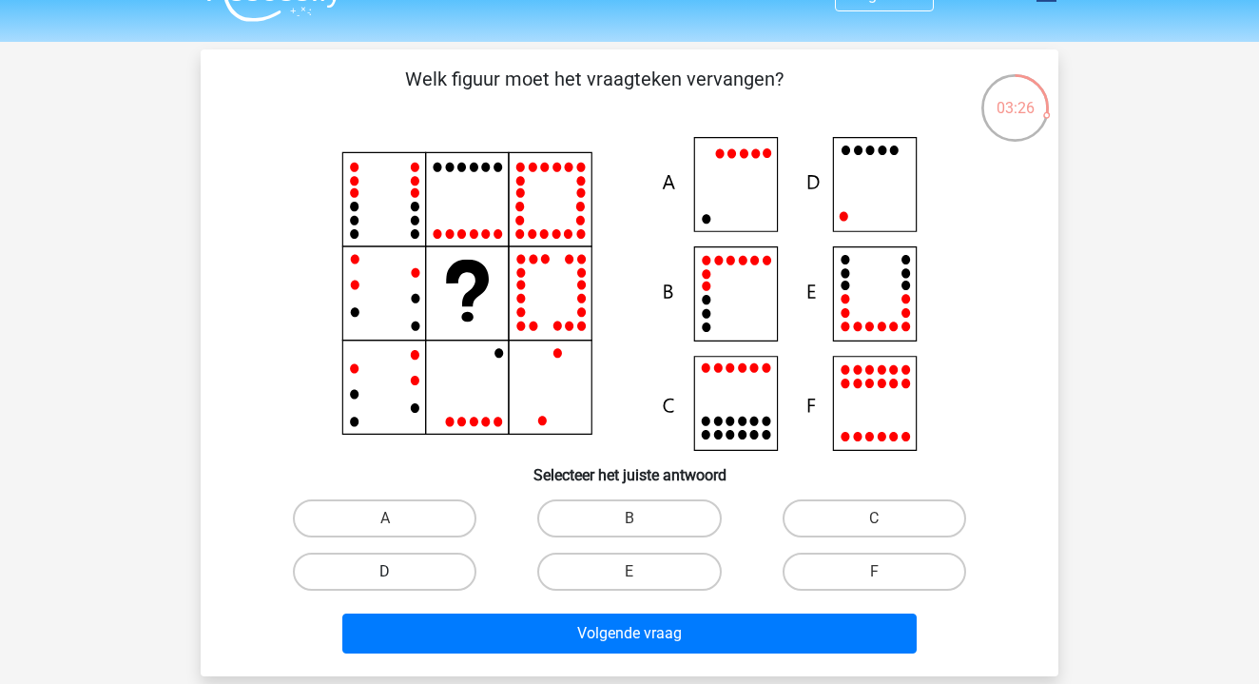
click at [405, 579] on label "D" at bounding box center [385, 571] width 184 height 38
click at [397, 579] on input "D" at bounding box center [391, 577] width 12 height 12
radio input "true"
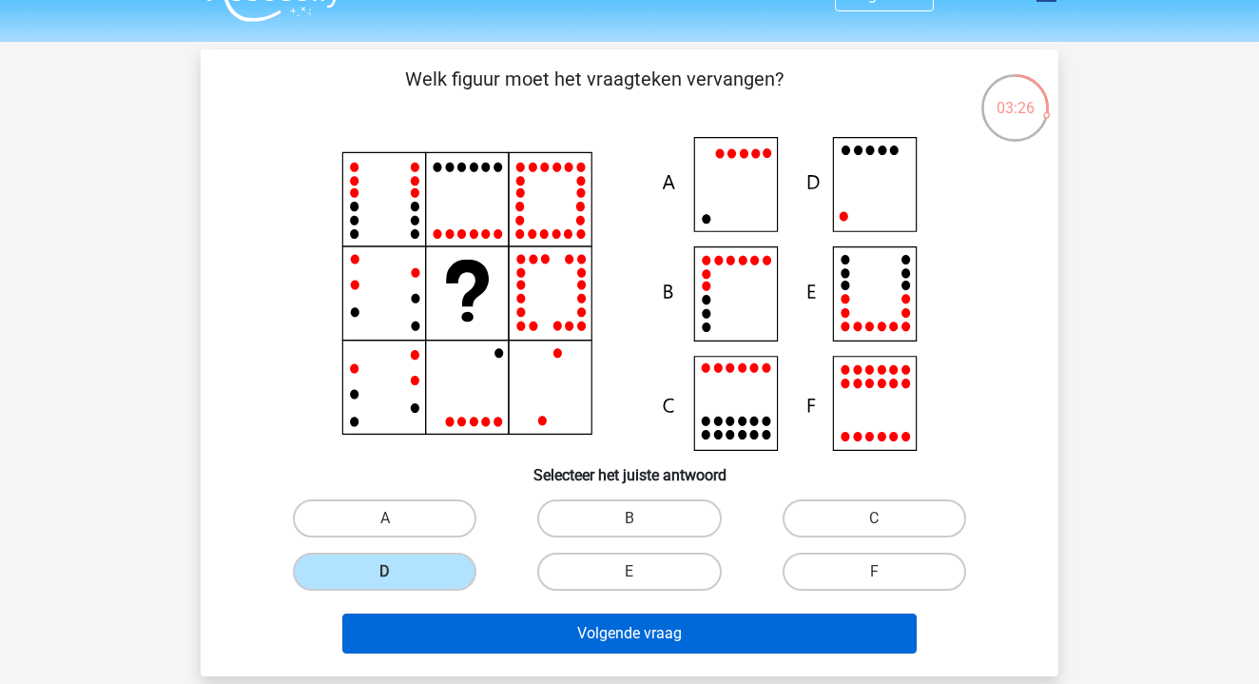
click at [452, 634] on button "Volgende vraag" at bounding box center [629, 633] width 575 height 40
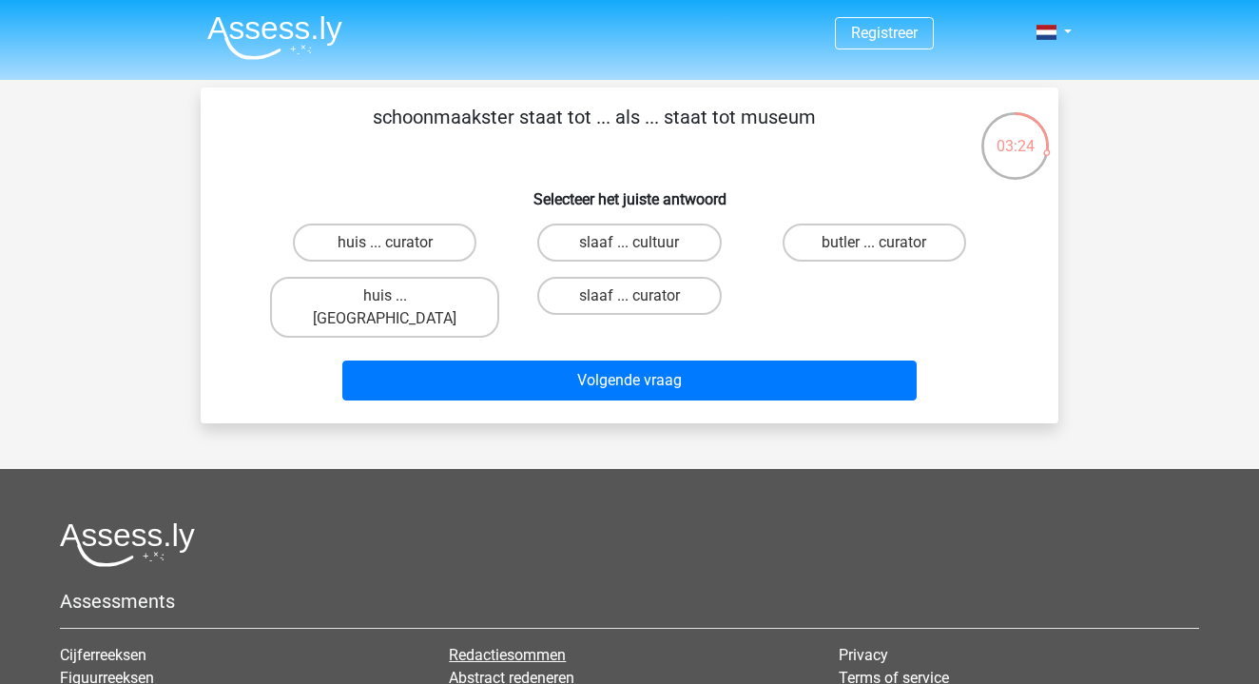
scroll to position [0, 0]
click at [921, 240] on label "butler ... curator" at bounding box center [874, 242] width 184 height 38
click at [886, 242] on input "butler ... curator" at bounding box center [880, 248] width 12 height 12
radio input "true"
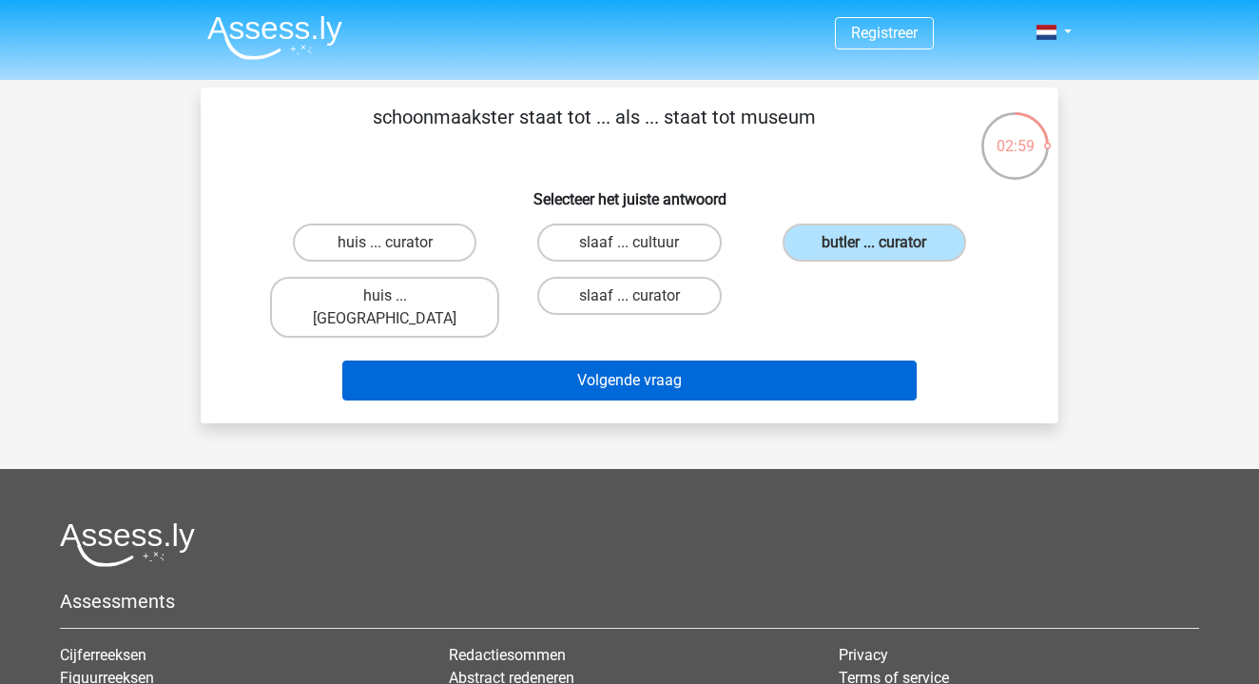
click at [738, 360] on button "Volgende vraag" at bounding box center [629, 380] width 575 height 40
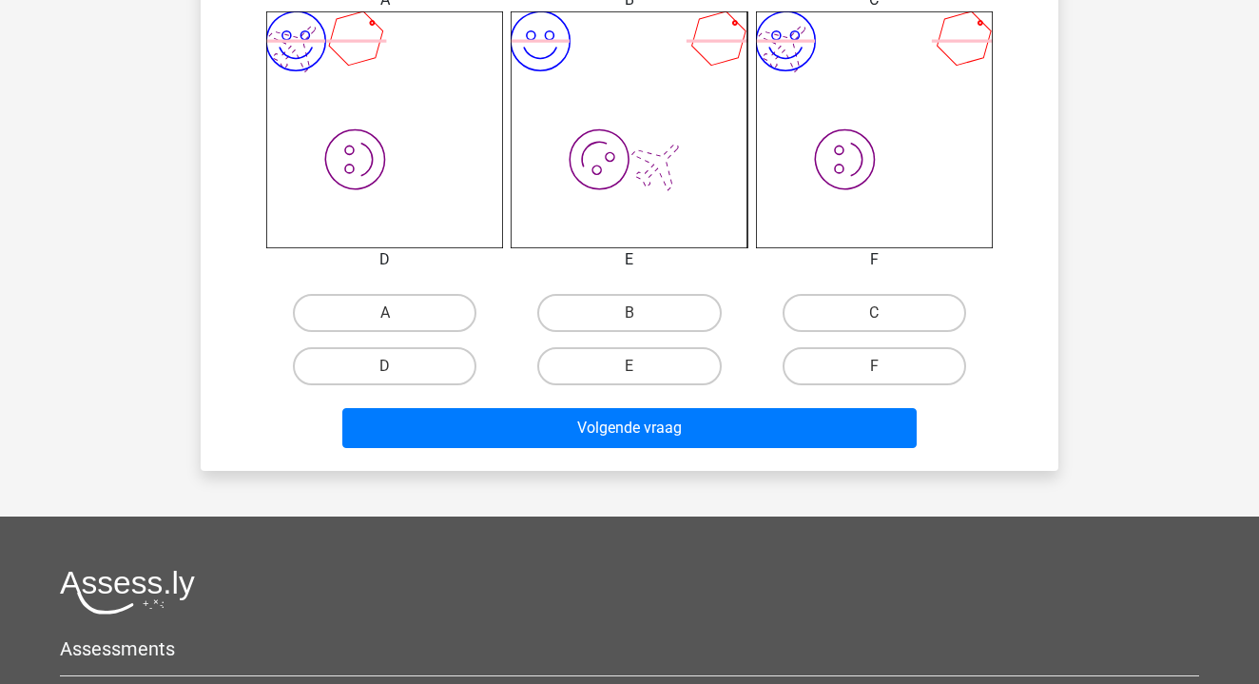
scroll to position [788, 0]
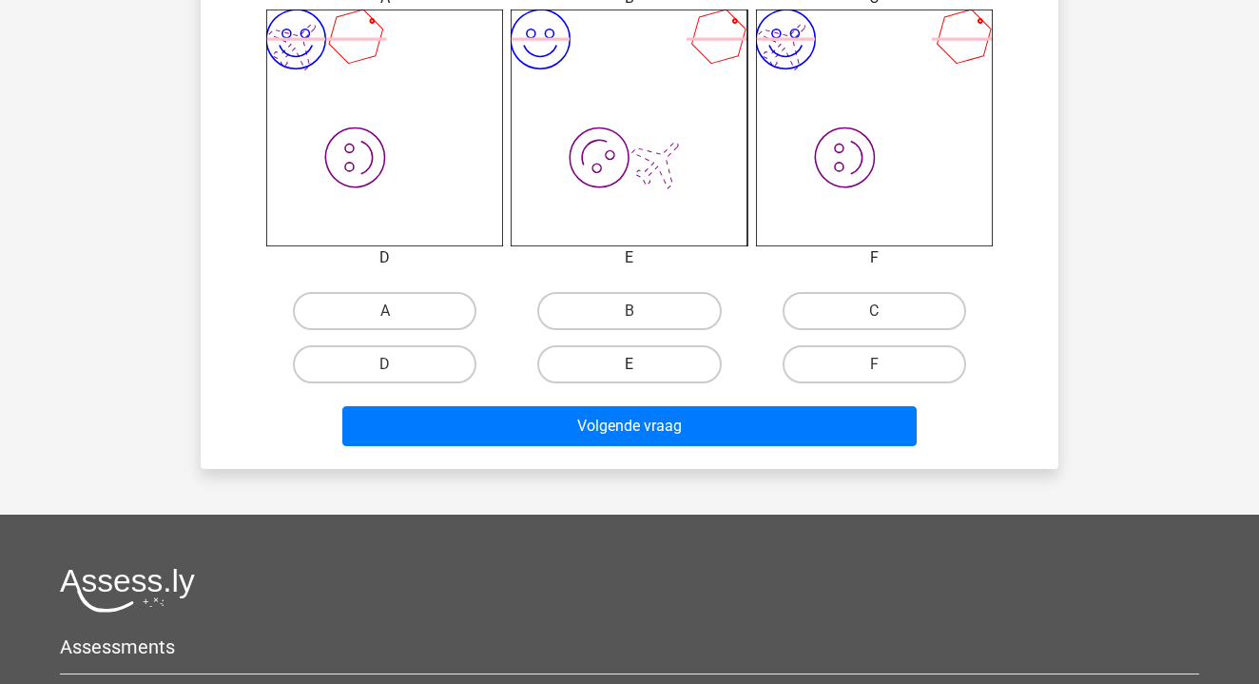
click at [667, 379] on label "E" at bounding box center [629, 364] width 184 height 38
click at [642, 377] on input "E" at bounding box center [635, 370] width 12 height 12
radio input "true"
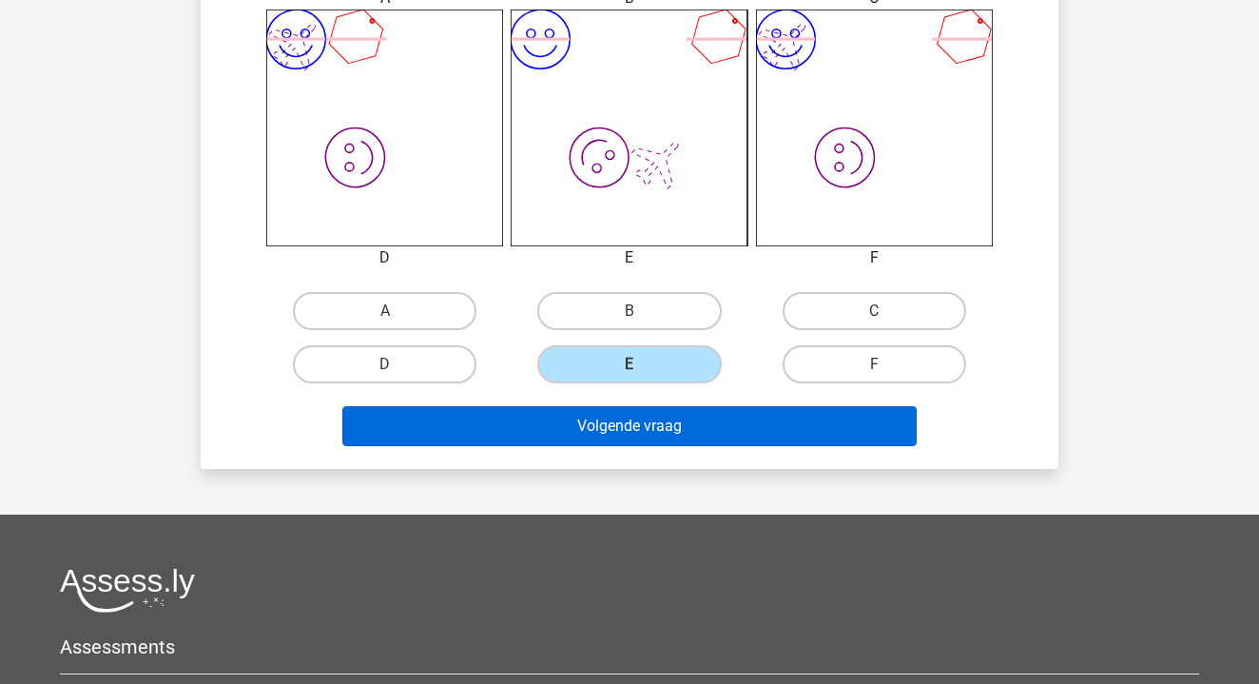
click at [668, 419] on button "Volgende vraag" at bounding box center [629, 426] width 575 height 40
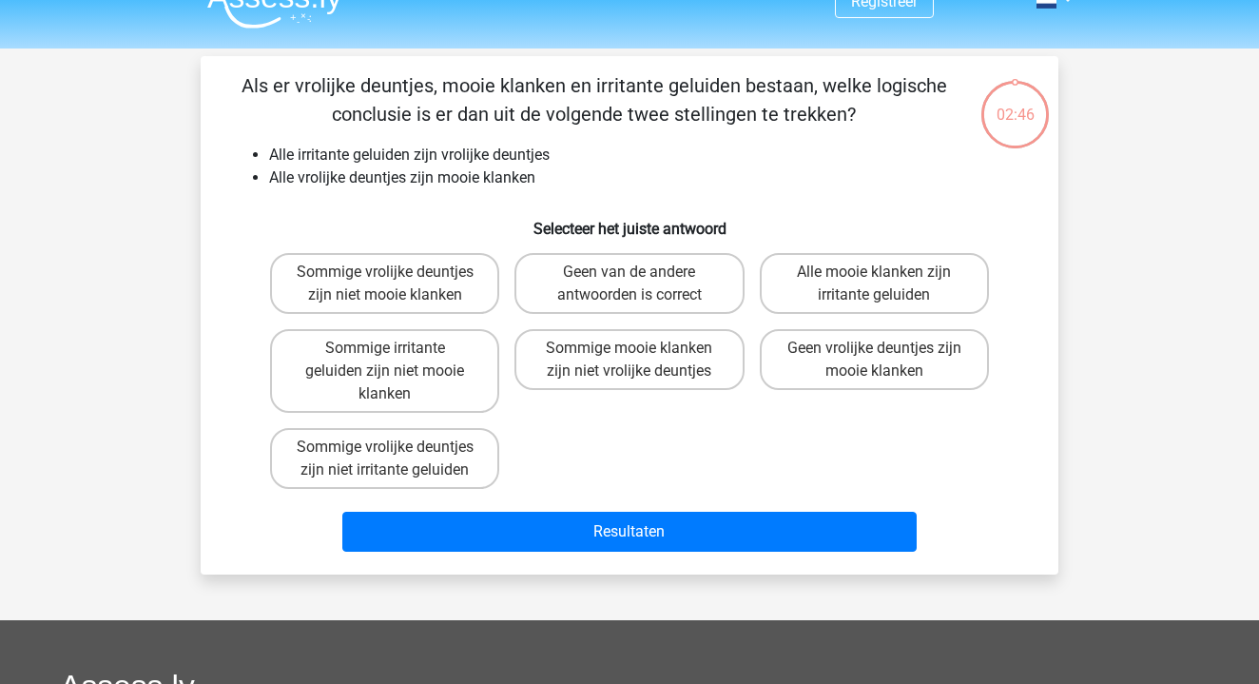
scroll to position [0, 0]
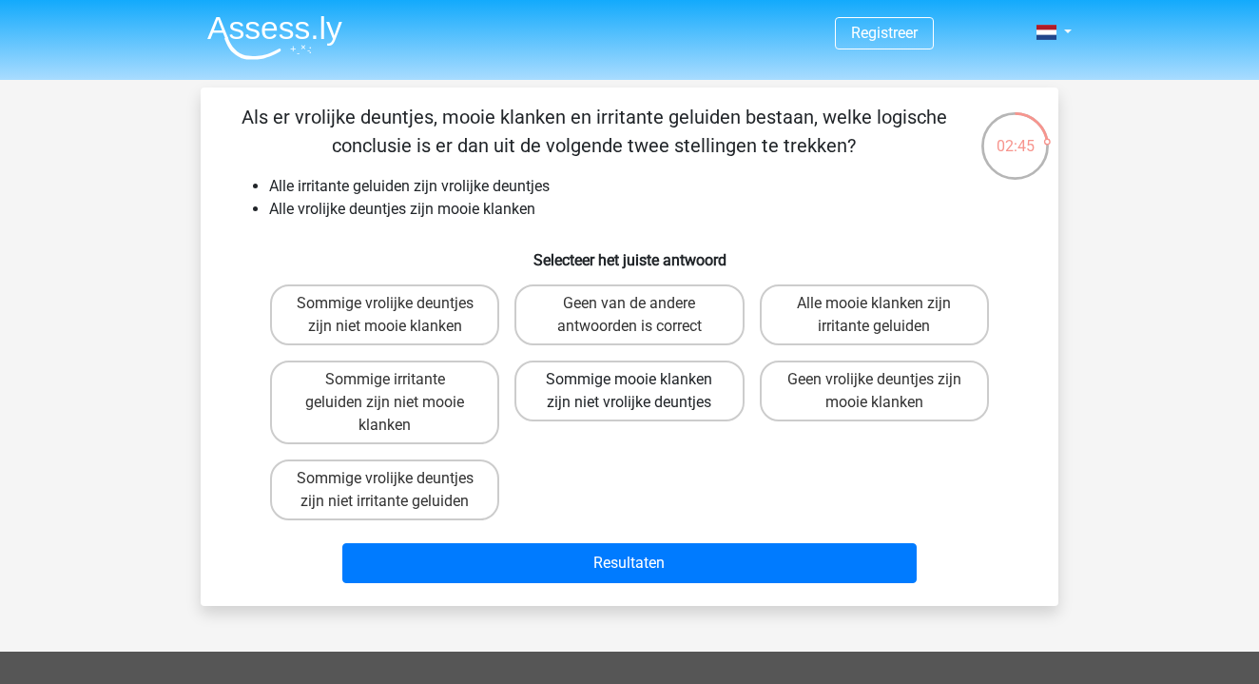
click at [655, 392] on label "Sommige mooie klanken zijn niet vrolijke deuntjes" at bounding box center [628, 390] width 229 height 61
click at [642, 392] on input "Sommige mooie klanken zijn niet vrolijke deuntjes" at bounding box center [635, 385] width 12 height 12
radio input "true"
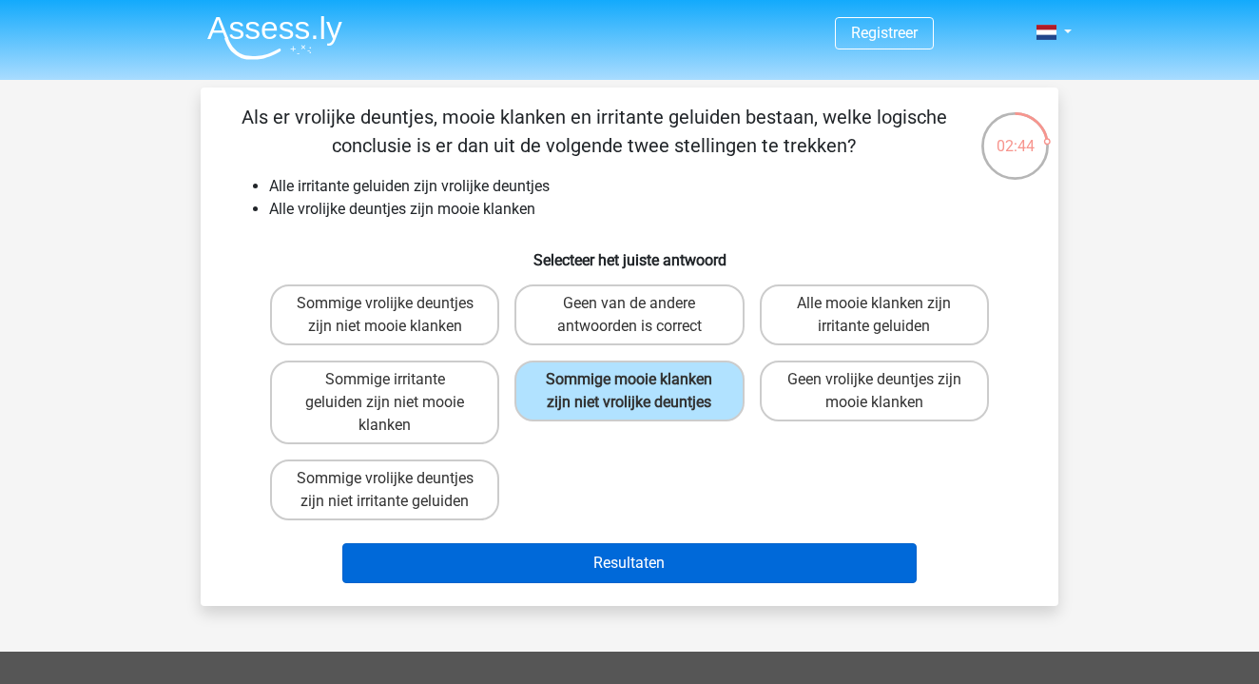
click at [685, 551] on button "Resultaten" at bounding box center [629, 563] width 575 height 40
